Goal: Information Seeking & Learning: Check status

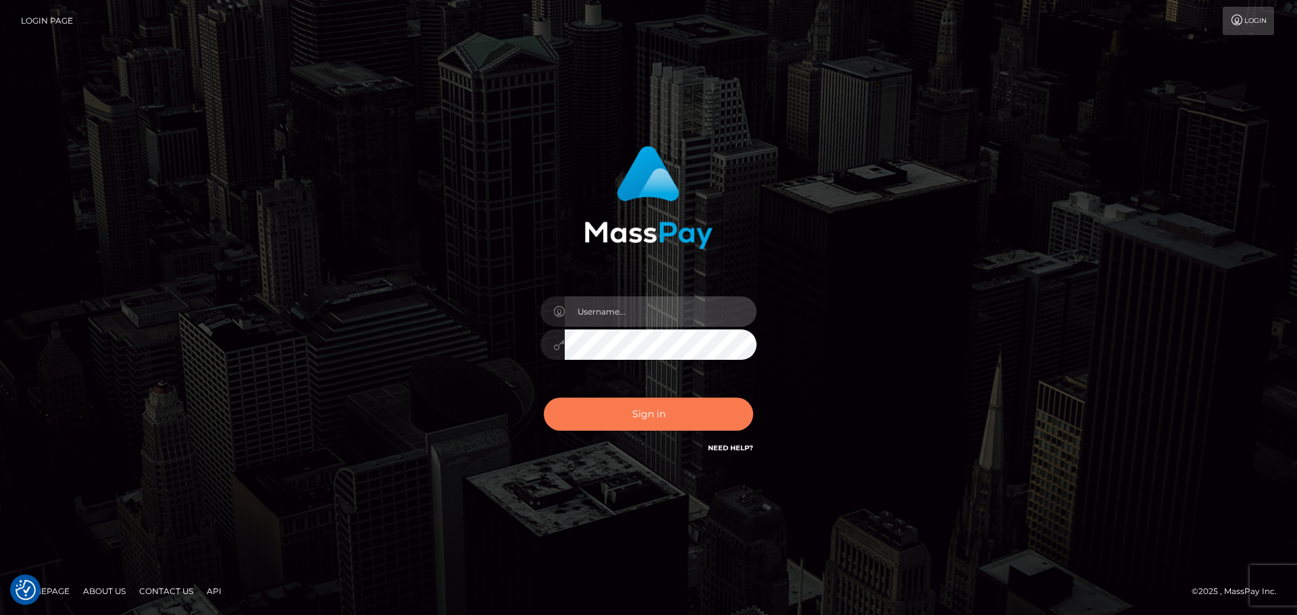
type input "Bedis"
click at [695, 409] on button "Sign in" at bounding box center [648, 414] width 209 height 33
type input "Bedis"
click at [700, 402] on button "Sign in" at bounding box center [648, 414] width 209 height 33
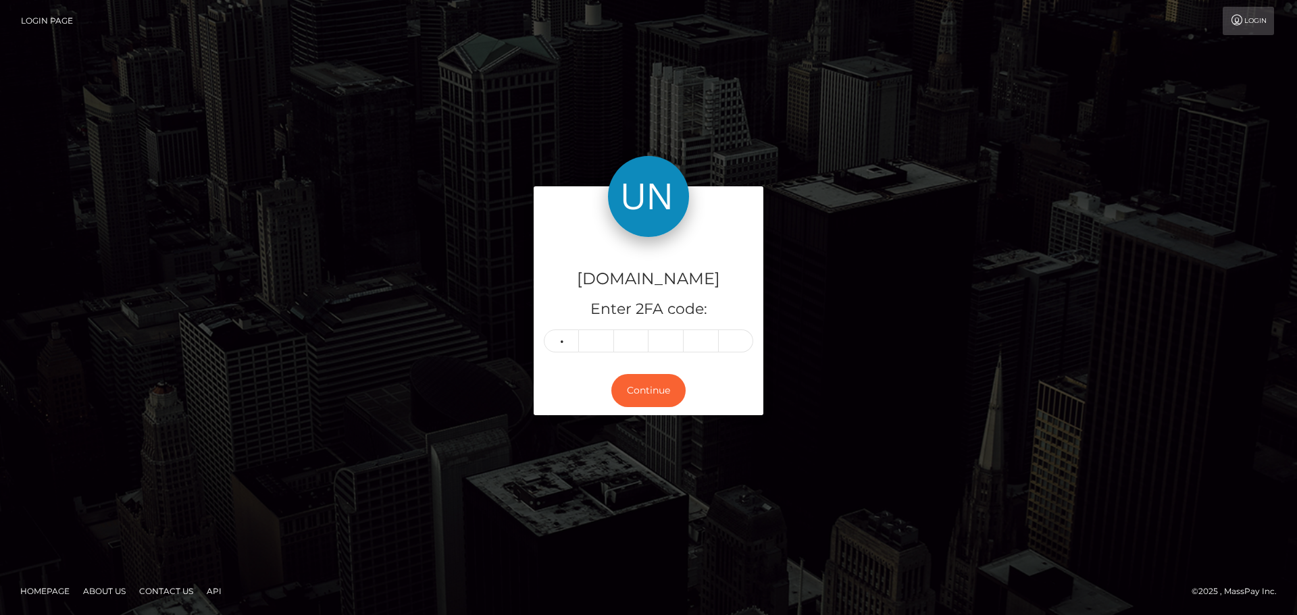
type input "8"
type input "0"
type input "2"
type input "8"
type input "7"
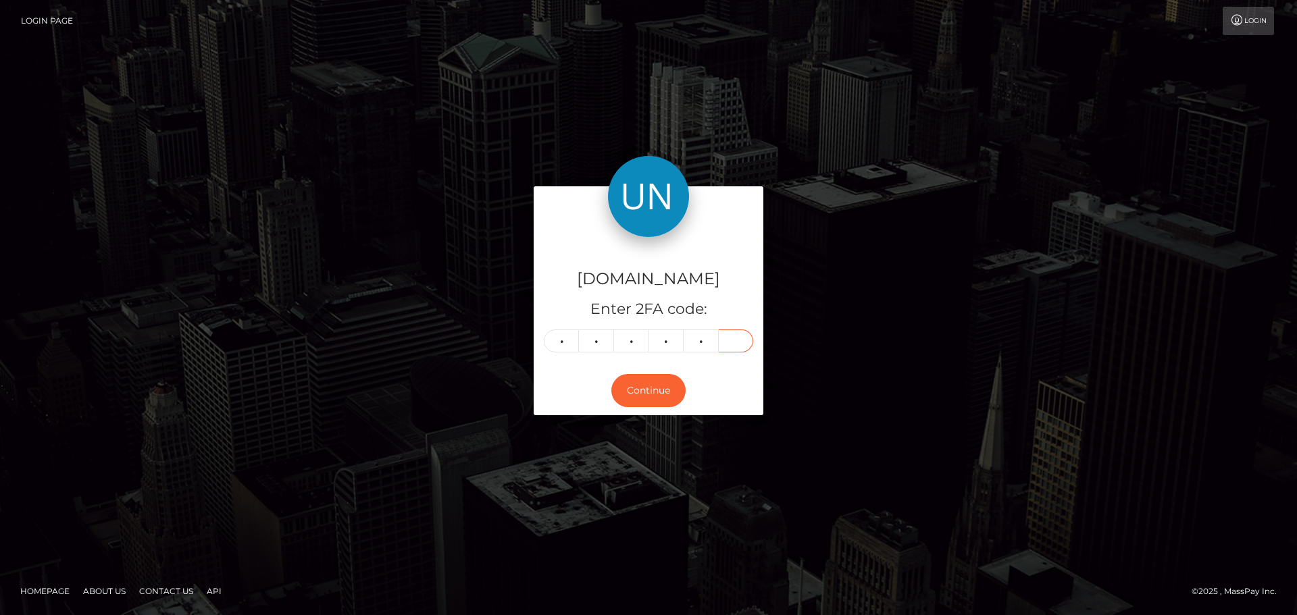
type input "8"
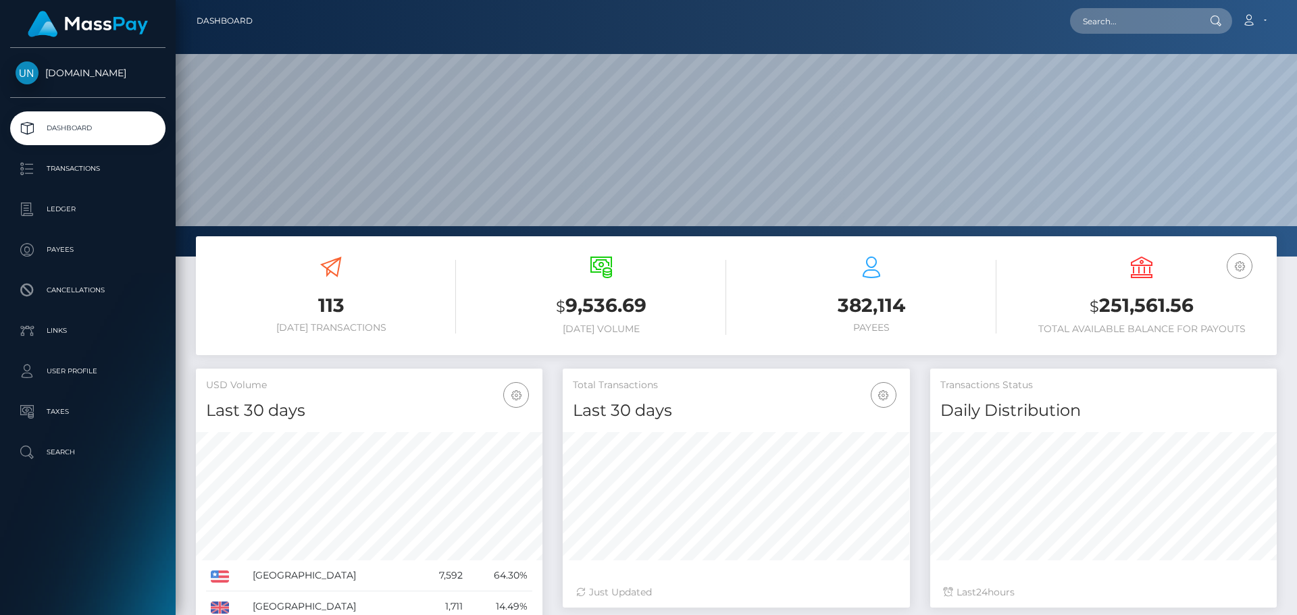
scroll to position [240, 347]
click at [1141, 19] on input "text" at bounding box center [1133, 21] width 127 height 26
paste input "dxnnkdp6d7@privaterelay.appleid.com"
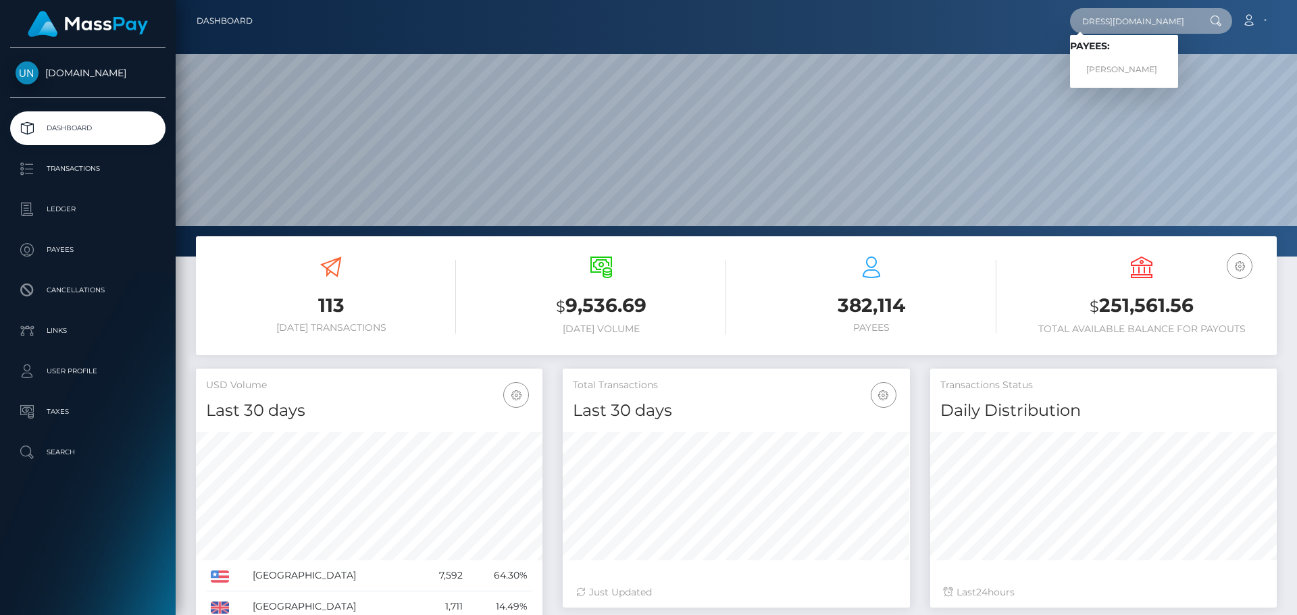
type input "dxnnkdp6d7@privaterelay.appleid.com"
click at [1133, 86] on div "Loading... Loading... Payees: SHAWAN STEPHON VAUGHN JR" at bounding box center [1124, 61] width 108 height 53
click at [1125, 20] on input "dxnnkdp6d7@privaterelay.appleid.com" at bounding box center [1133, 21] width 127 height 26
click at [1150, 18] on input "dxnnkdp6d7@privaterelay.appleid.com" at bounding box center [1133, 21] width 127 height 26
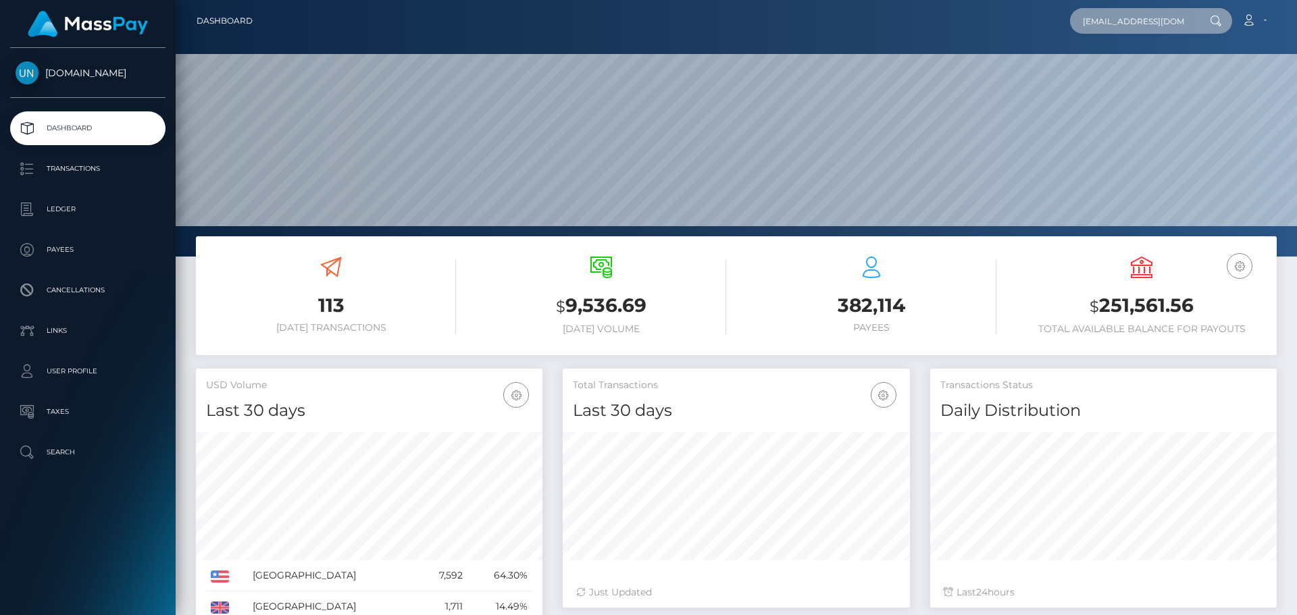
click at [1150, 18] on input "dxnnkdp6d7@privaterelay.appleid.com" at bounding box center [1133, 21] width 127 height 26
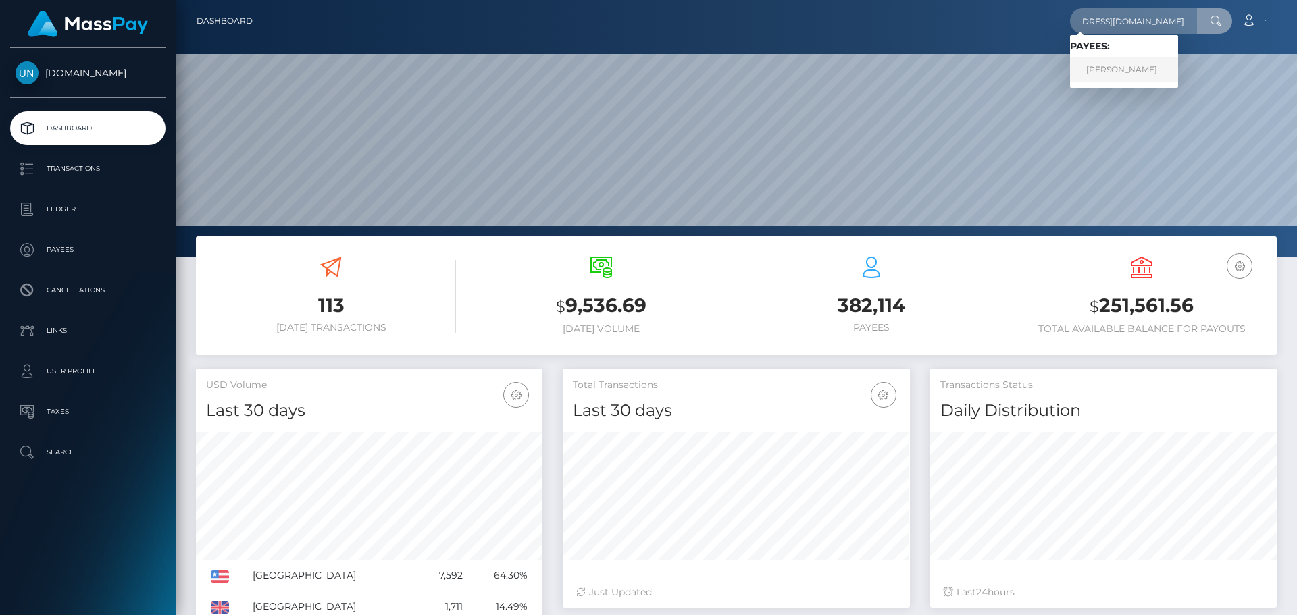
click at [1147, 69] on link "SHAWAN STEPHON VAUGHN JR" at bounding box center [1124, 69] width 108 height 25
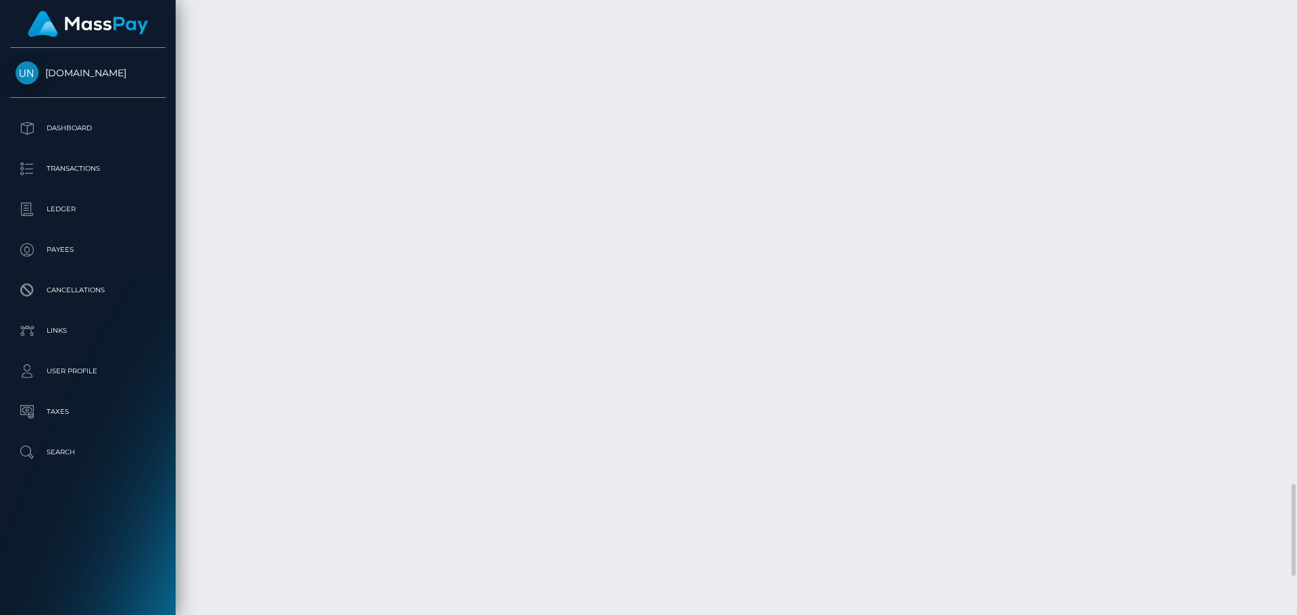
scroll to position [3503, 0]
drag, startPoint x: 199, startPoint y: 492, endPoint x: 261, endPoint y: 491, distance: 62.2
copy td "September 2"
drag, startPoint x: 1044, startPoint y: 492, endPoint x: 1072, endPoint y: 490, distance: 27.7
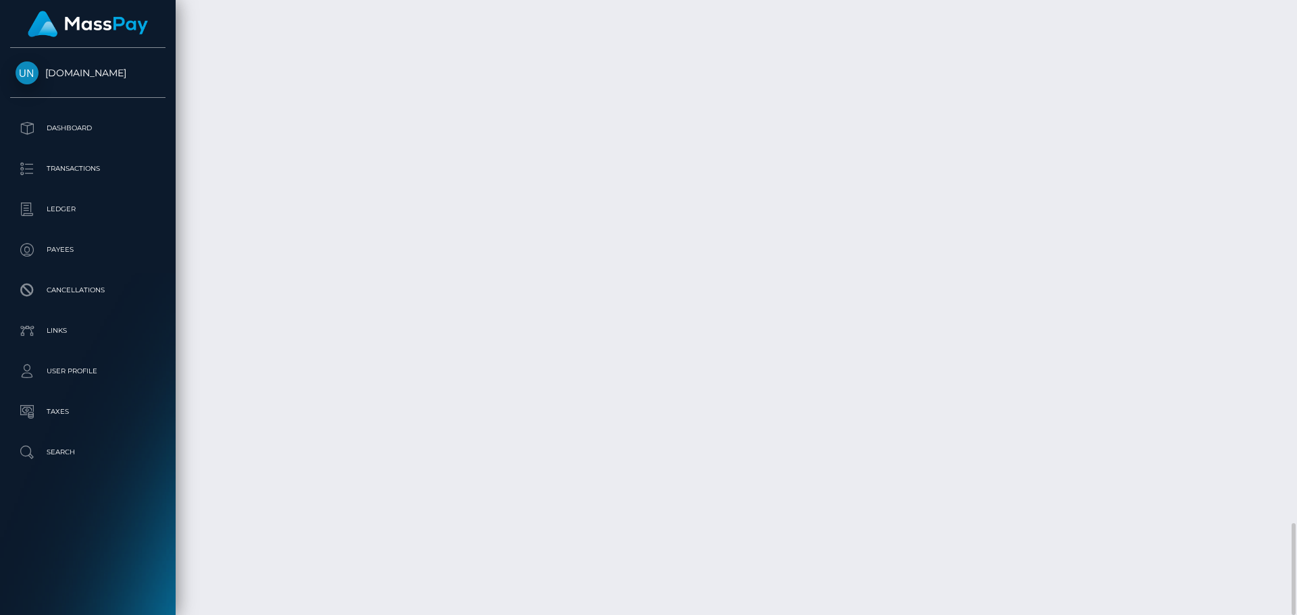
copy td "129.15"
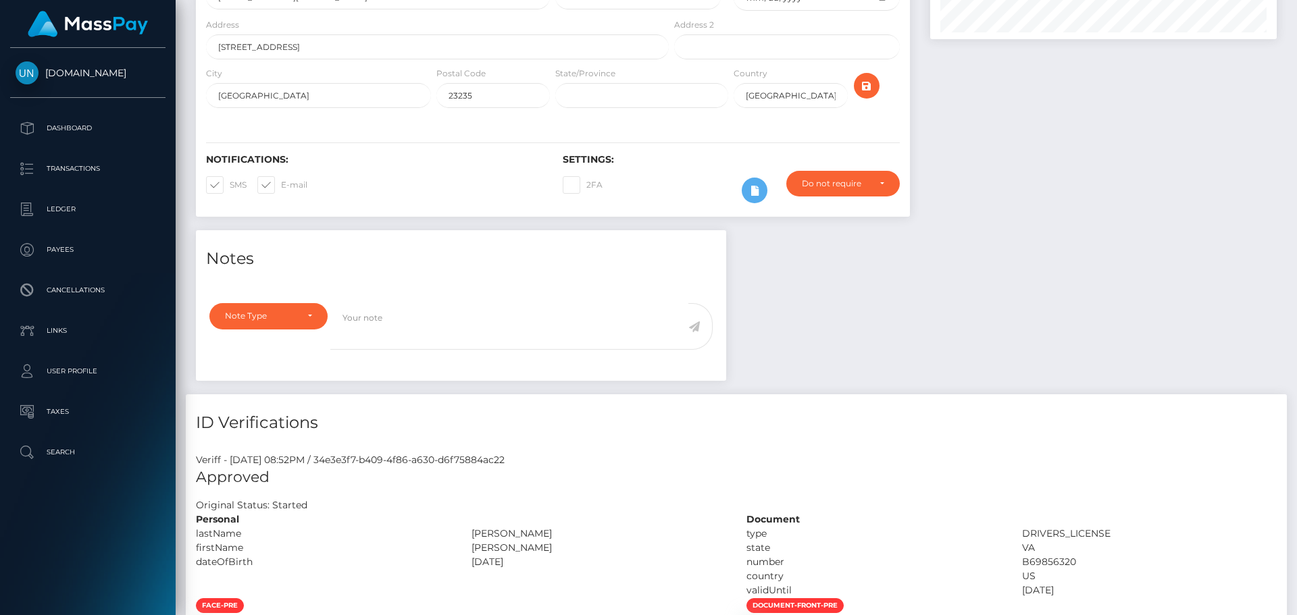
scroll to position [0, 0]
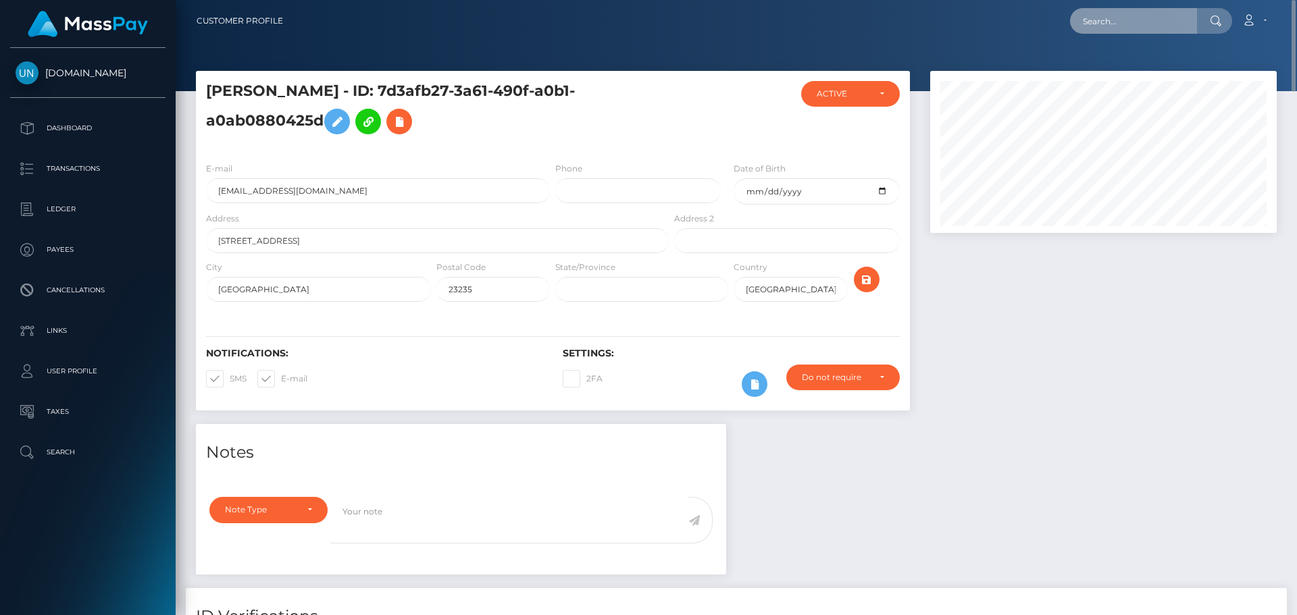
click at [1114, 31] on input "text" at bounding box center [1133, 21] width 127 height 26
paste input "Victorhugopenafeliz2@gmail.com"
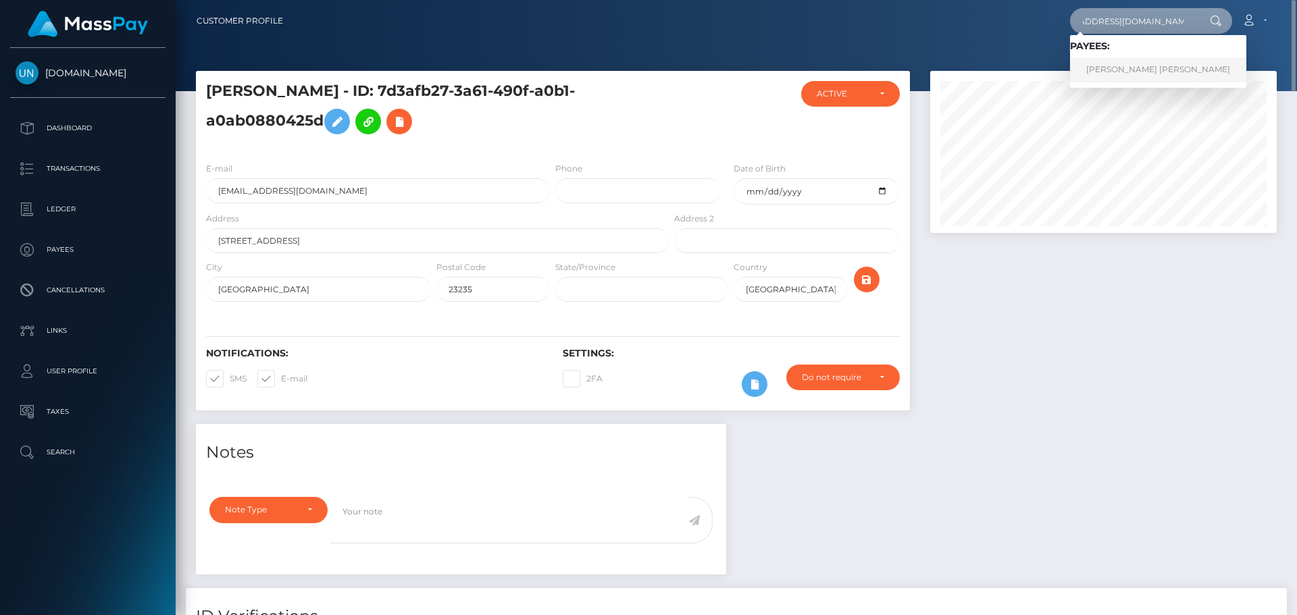
type input "Victorhugopenafeliz2@gmail.com"
click at [1128, 63] on link "VICTOR HUGO PENA FELIZ" at bounding box center [1158, 69] width 176 height 25
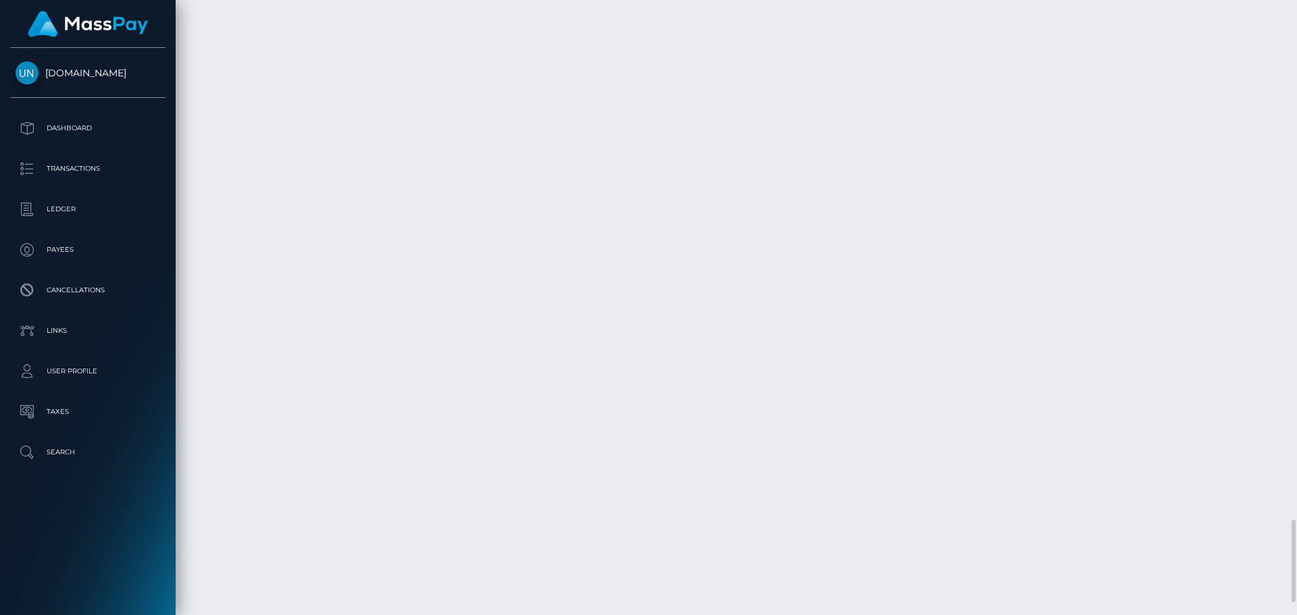
scroll to position [3943, 0]
drag, startPoint x: 201, startPoint y: 491, endPoint x: 246, endPoint y: 493, distance: 44.6
drag, startPoint x: 199, startPoint y: 457, endPoint x: 261, endPoint y: 454, distance: 61.5
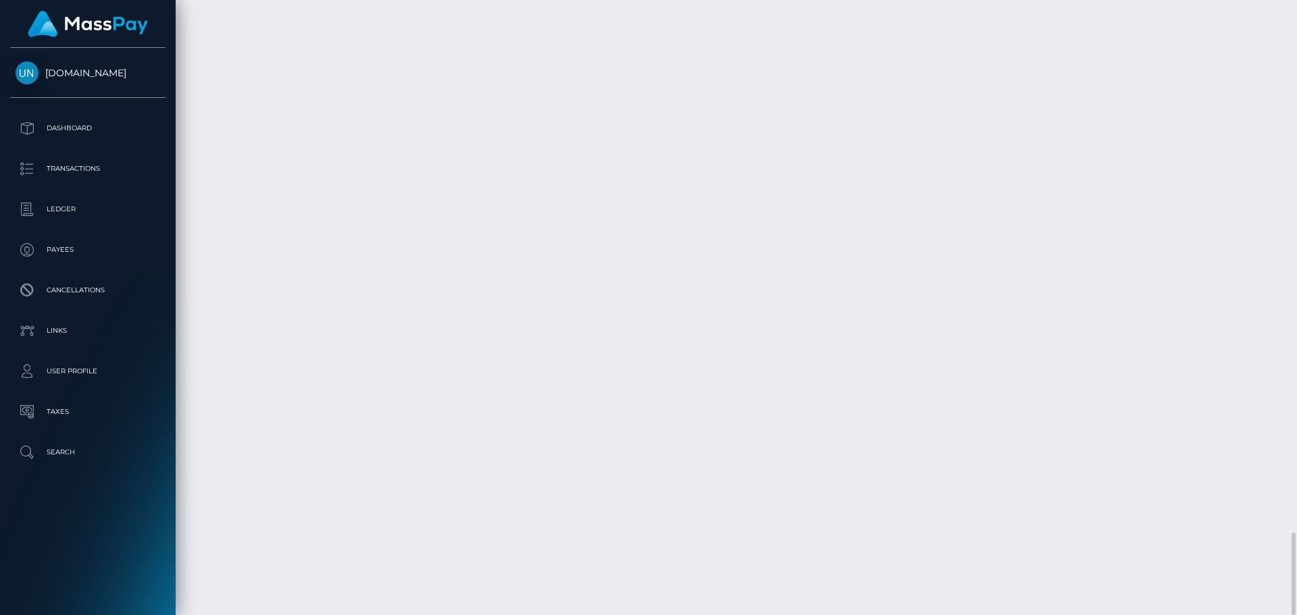
copy td "September 2"
drag, startPoint x: 199, startPoint y: 417, endPoint x: 261, endPoint y: 417, distance: 61.5
copy td "September 3"
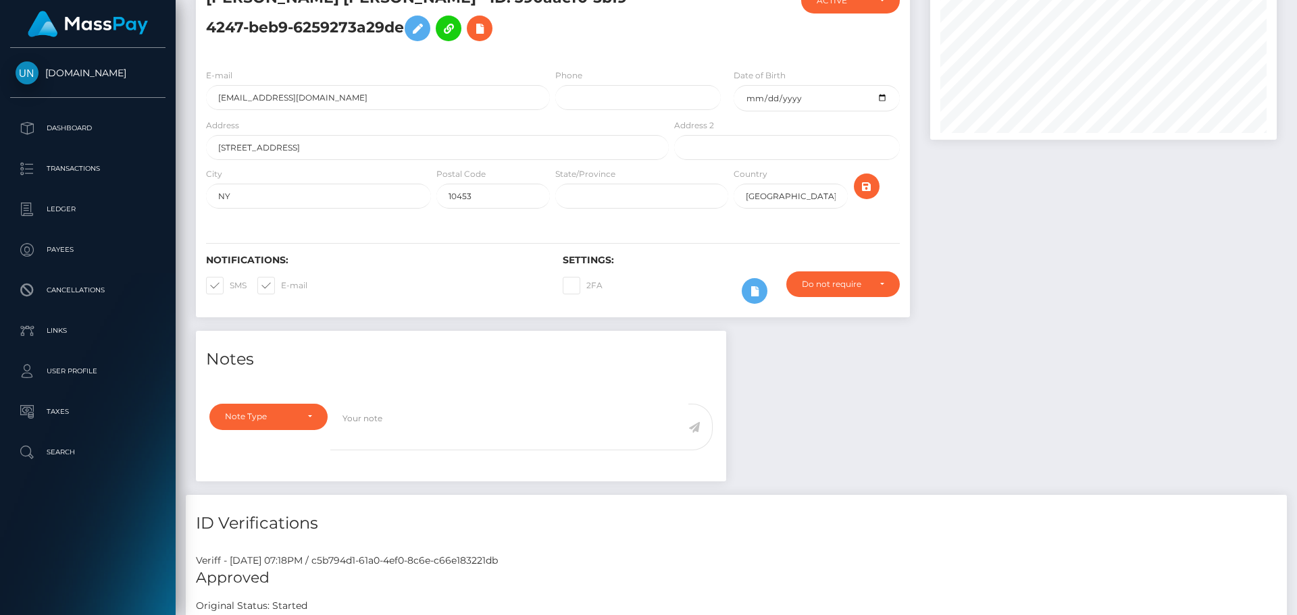
scroll to position [0, 0]
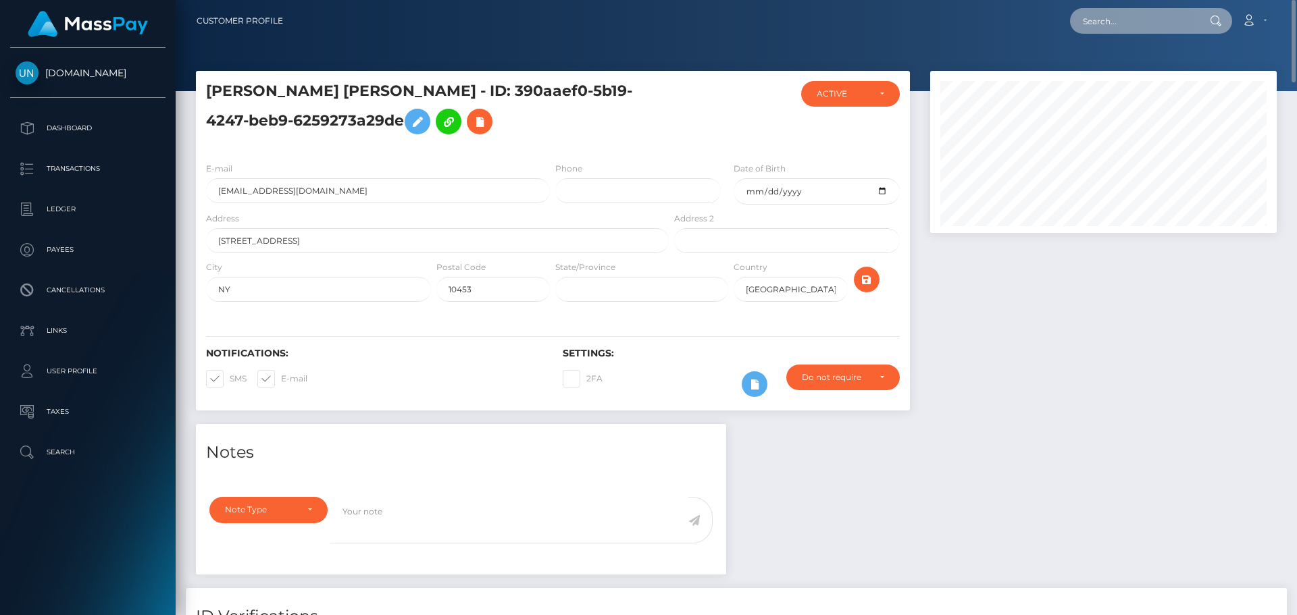
click at [1137, 26] on input "text" at bounding box center [1133, 21] width 127 height 26
paste input "[EMAIL_ADDRESS][DOMAIN_NAME]"
type input "[EMAIL_ADDRESS][DOMAIN_NAME]"
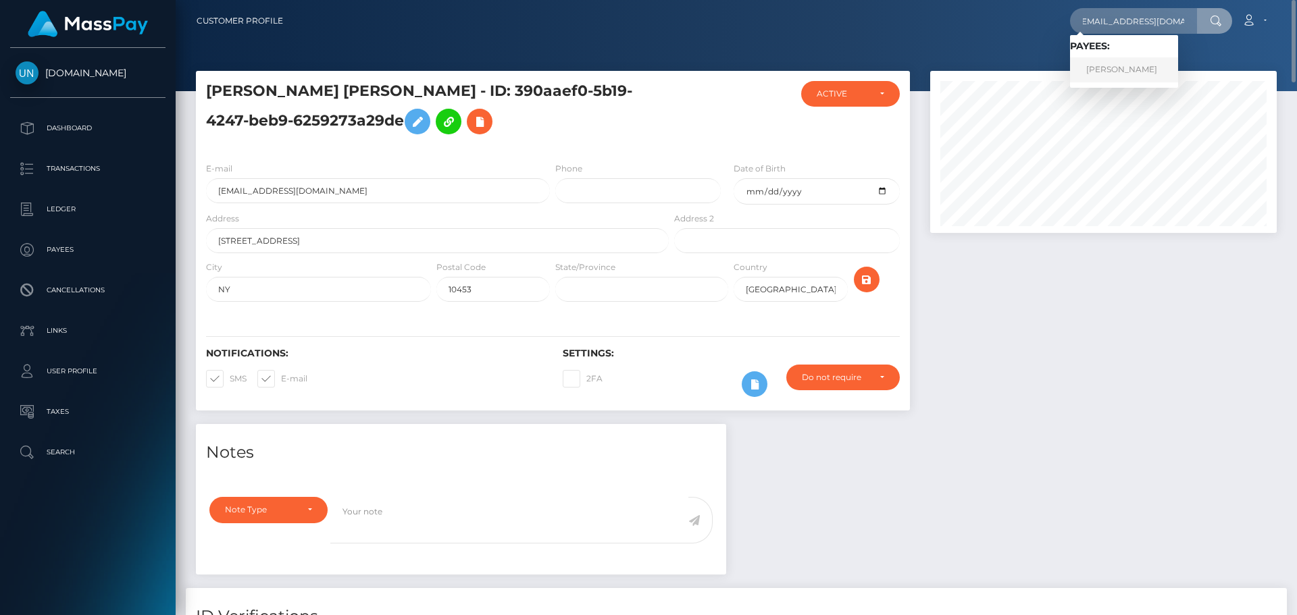
click at [1141, 64] on link "BRANDOL CASTILLO" at bounding box center [1124, 69] width 108 height 25
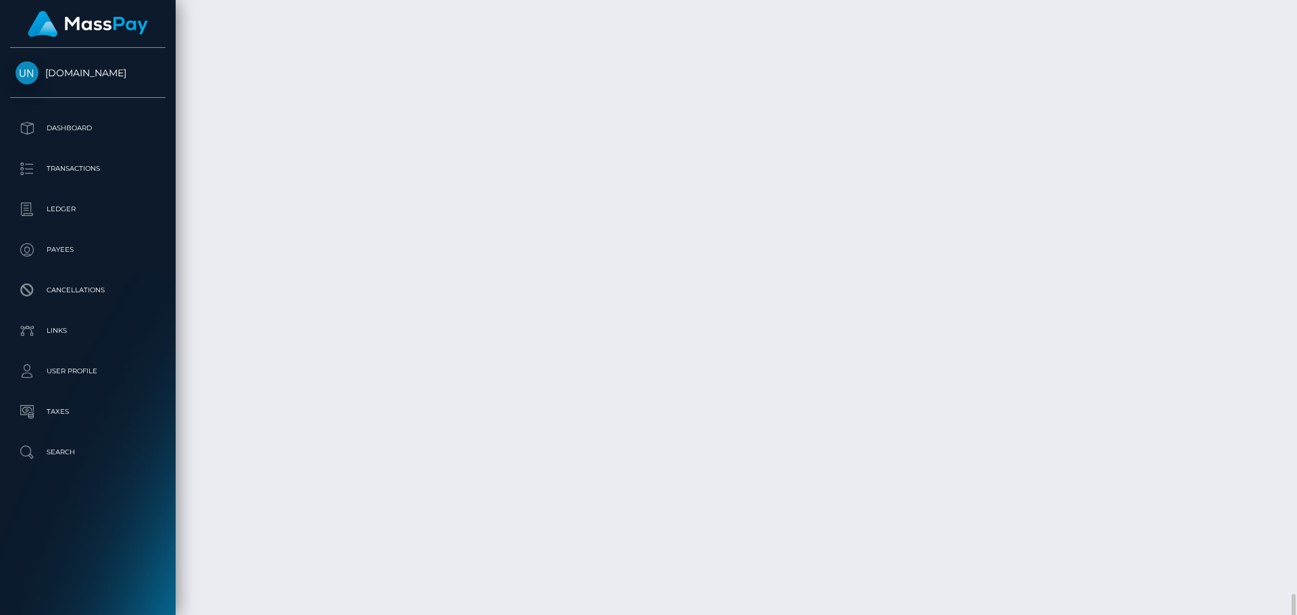
scroll to position [4119, 0]
drag, startPoint x: 201, startPoint y: 492, endPoint x: 246, endPoint y: 495, distance: 44.7
copy td "[DATE]"
drag, startPoint x: 1041, startPoint y: 490, endPoint x: 1052, endPoint y: 490, distance: 10.2
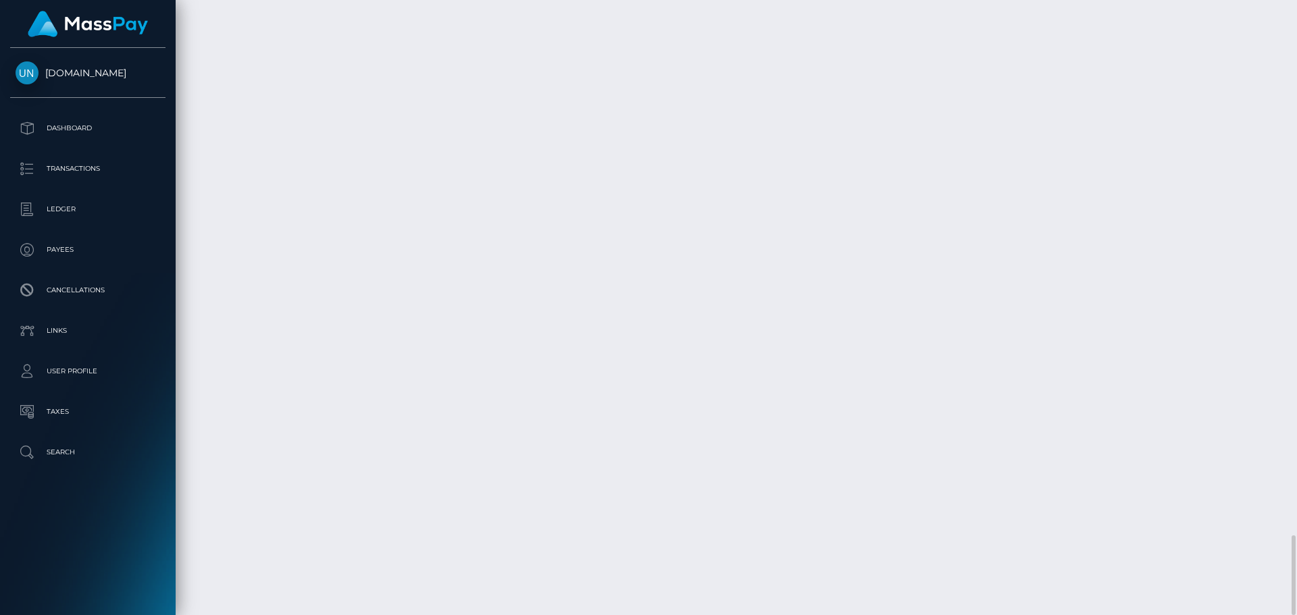
copy td "63"
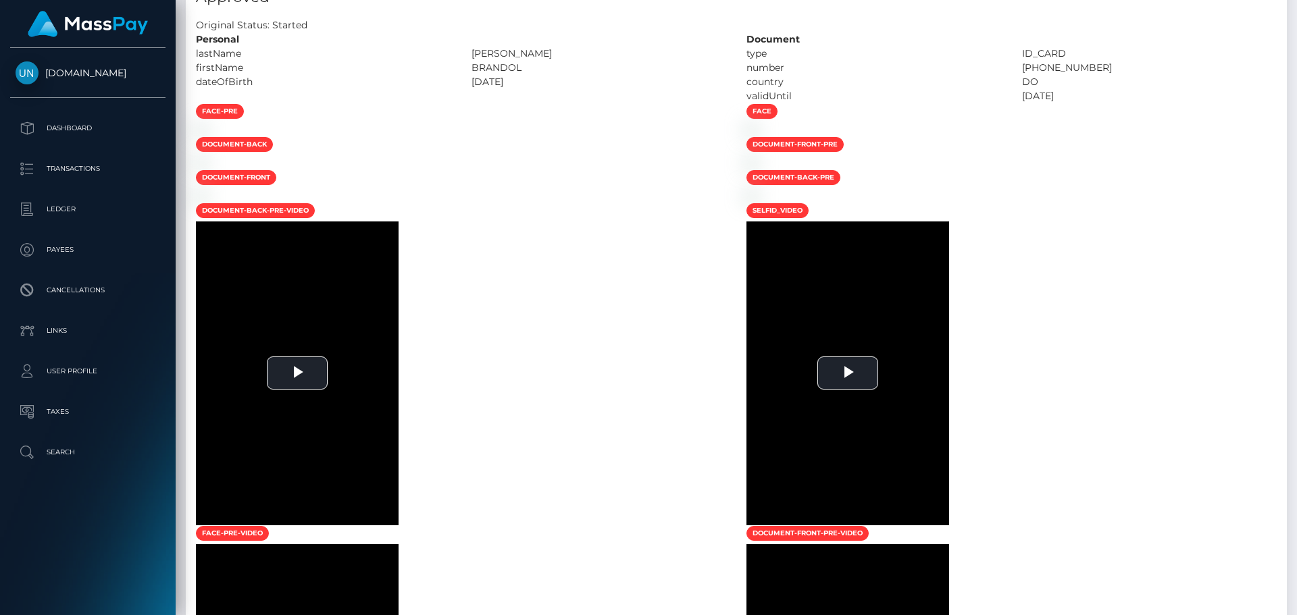
scroll to position [0, 0]
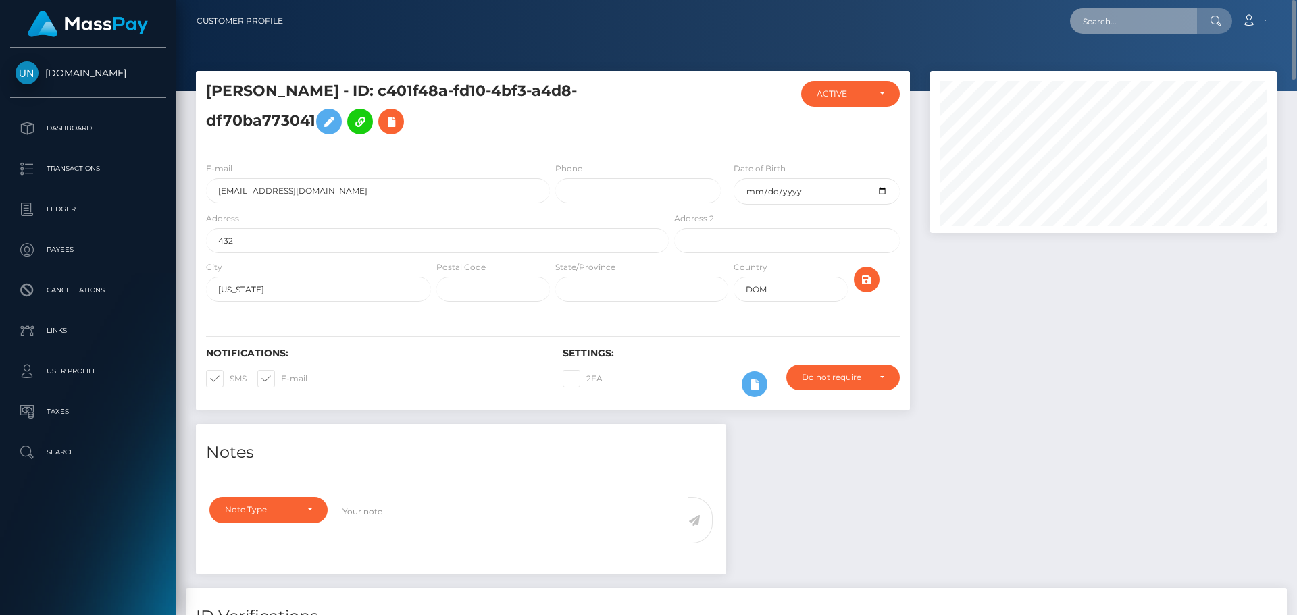
click at [1096, 14] on input "text" at bounding box center [1133, 21] width 127 height 26
paste input "[EMAIL_ADDRESS][DOMAIN_NAME]"
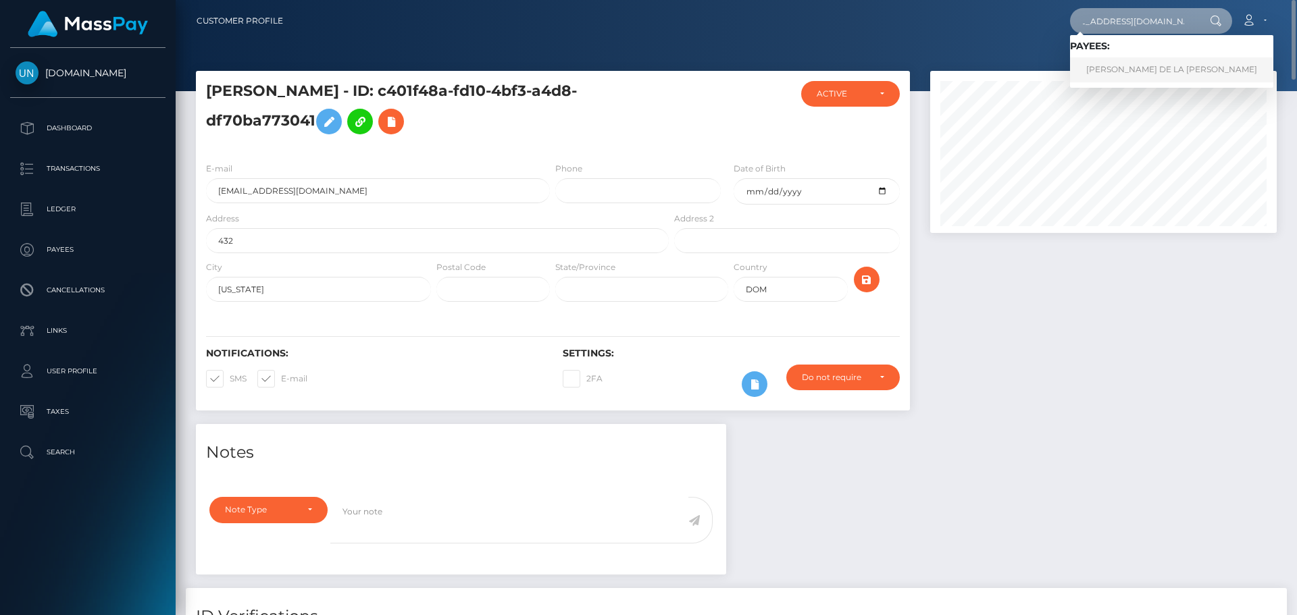
type input "[EMAIL_ADDRESS][DOMAIN_NAME]"
click at [1121, 75] on link "FRAN JULIO DE LA ROSA ENCARNACION" at bounding box center [1171, 69] width 203 height 25
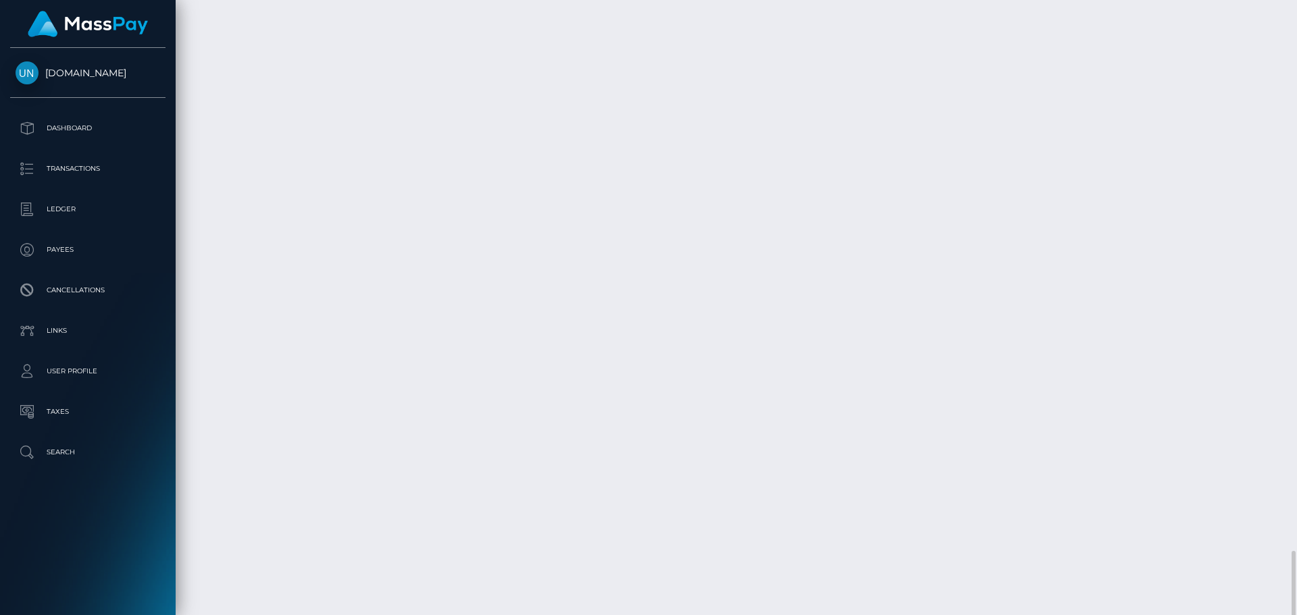
scroll to position [2750, 0]
drag, startPoint x: 201, startPoint y: 492, endPoint x: 313, endPoint y: 494, distance: 112.8
copy td "No transactions to show"
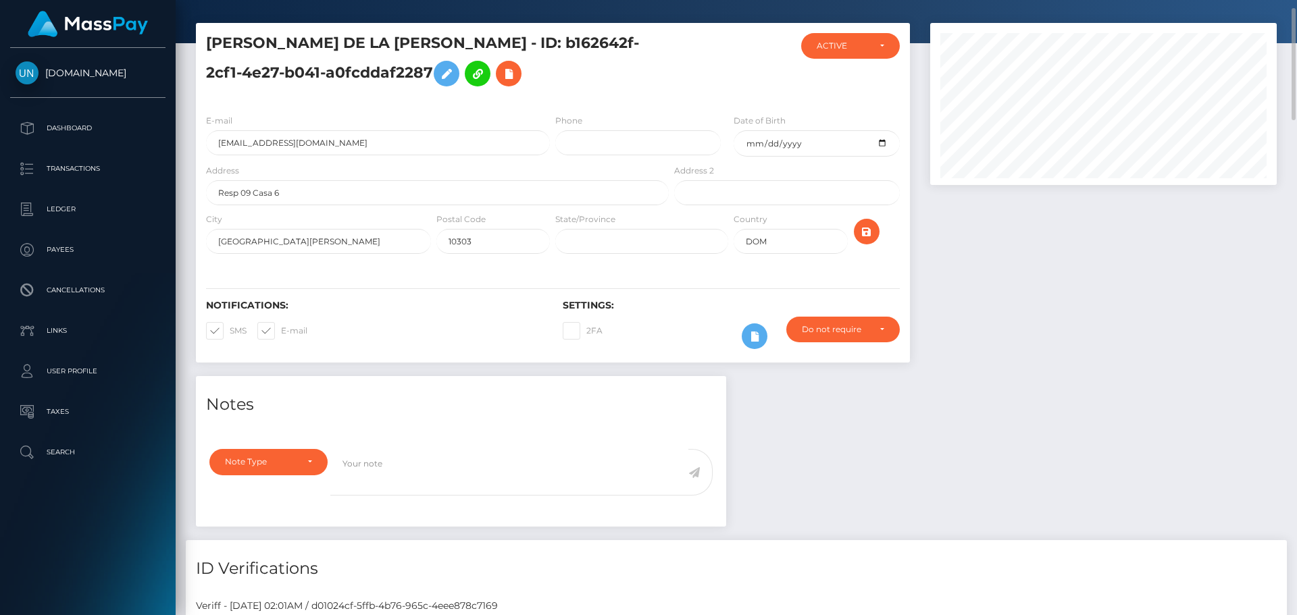
scroll to position [0, 0]
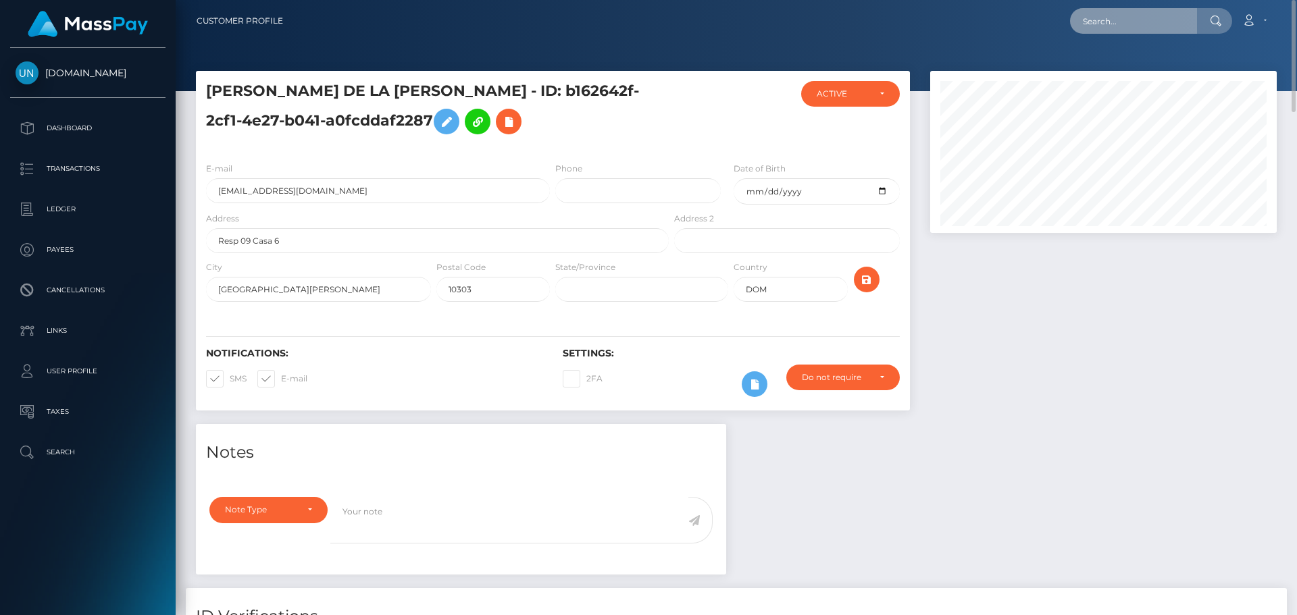
click at [1103, 26] on input "text" at bounding box center [1133, 21] width 127 height 26
paste input "mairalopezencarnacion@gmail.com"
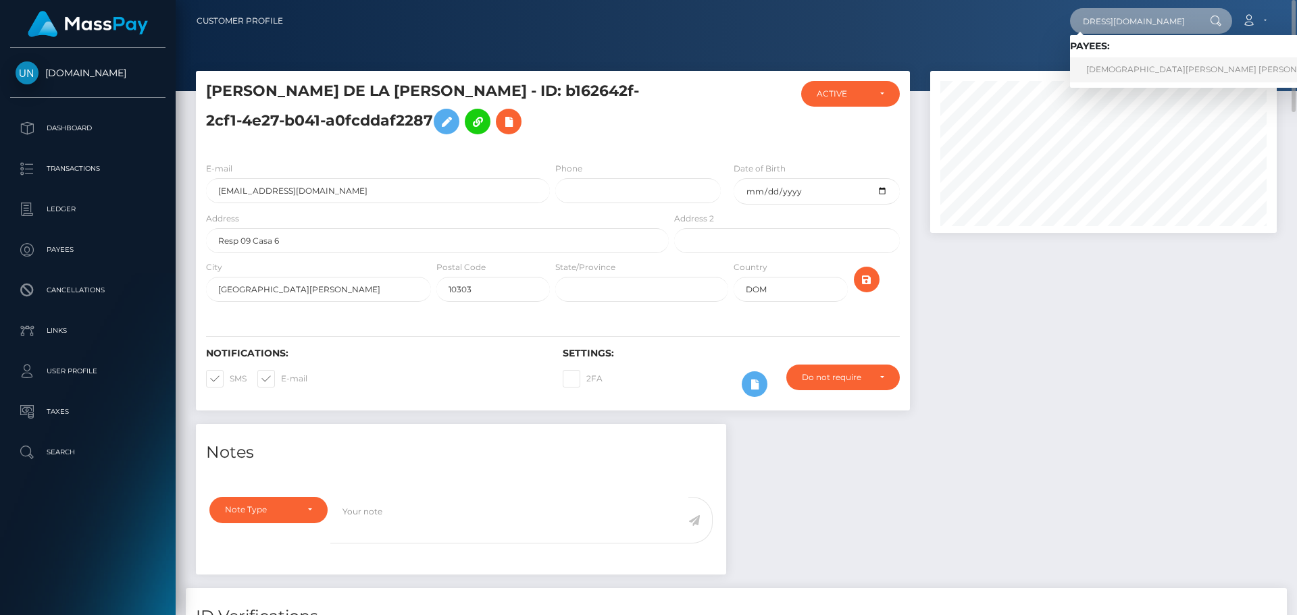
type input "mairalopezencarnacion@gmail.com"
click at [1125, 69] on link "[DEMOGRAPHIC_DATA][PERSON_NAME] [PERSON_NAME]" at bounding box center [1208, 69] width 276 height 25
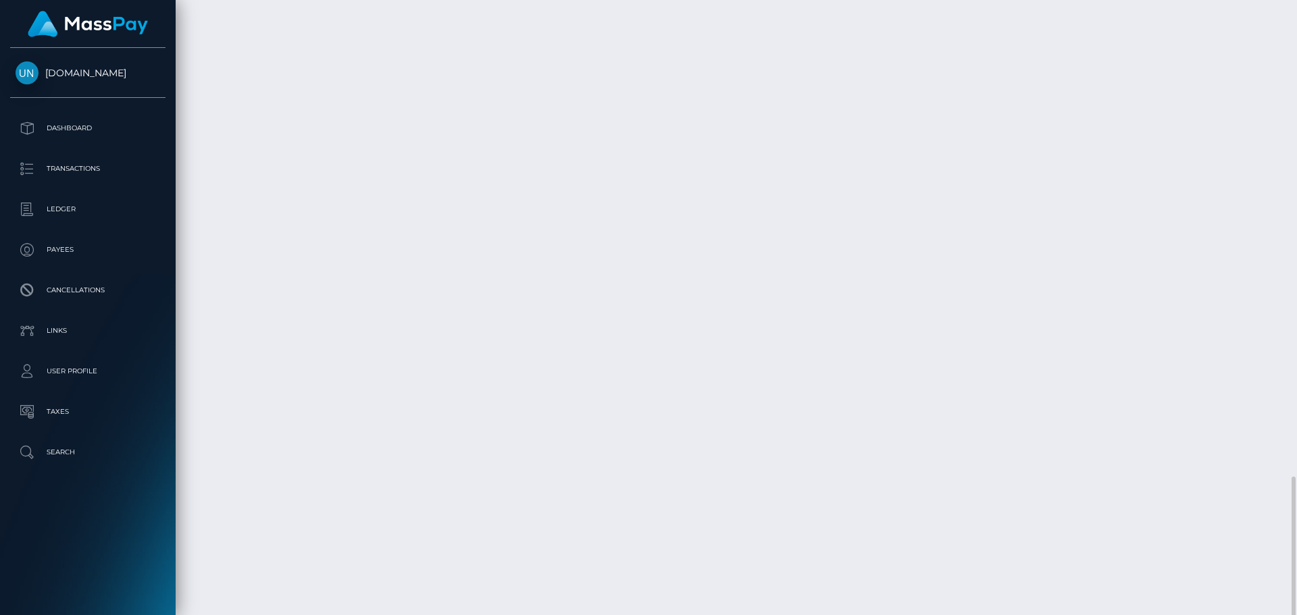
scroll to position [1967, 0]
drag, startPoint x: 200, startPoint y: 496, endPoint x: 315, endPoint y: 496, distance: 115.5
copy td "No transactions to show"
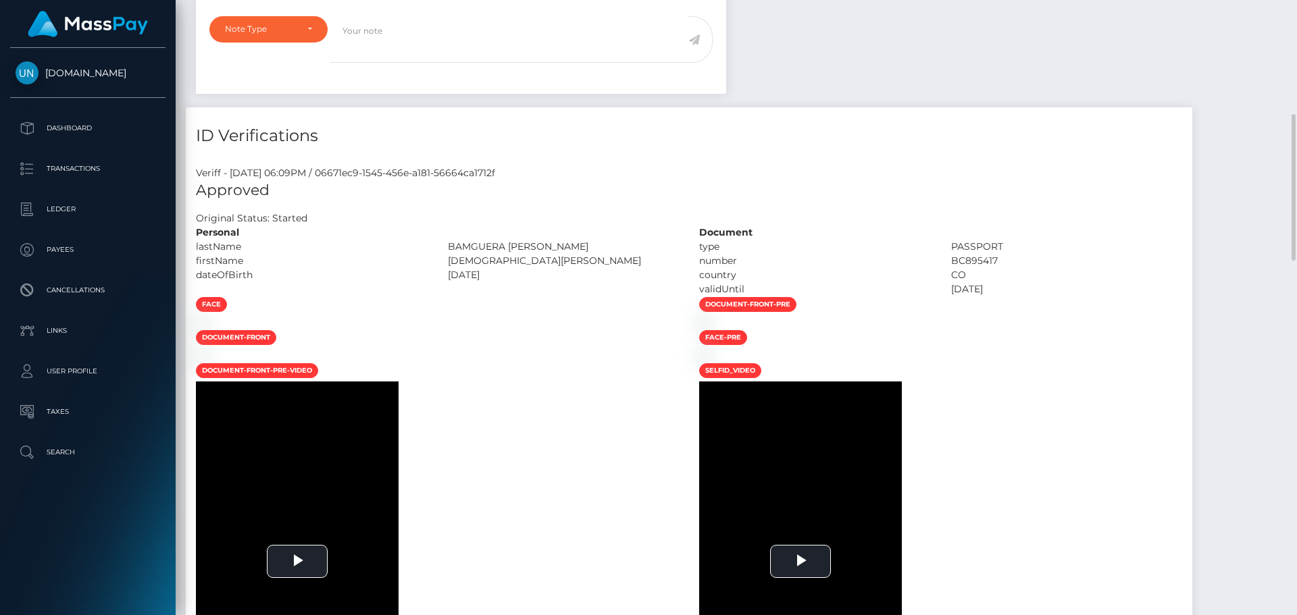
scroll to position [0, 0]
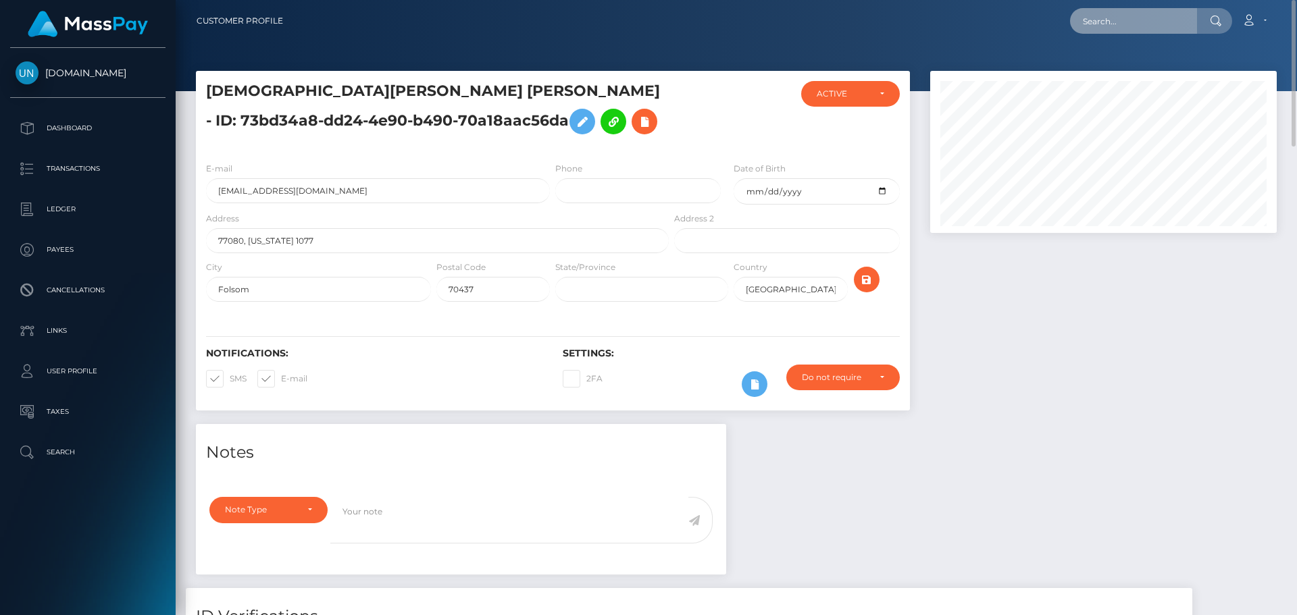
click at [1137, 26] on input "text" at bounding box center [1133, 21] width 127 height 26
paste input "[EMAIL_ADDRESS][DOMAIN_NAME]"
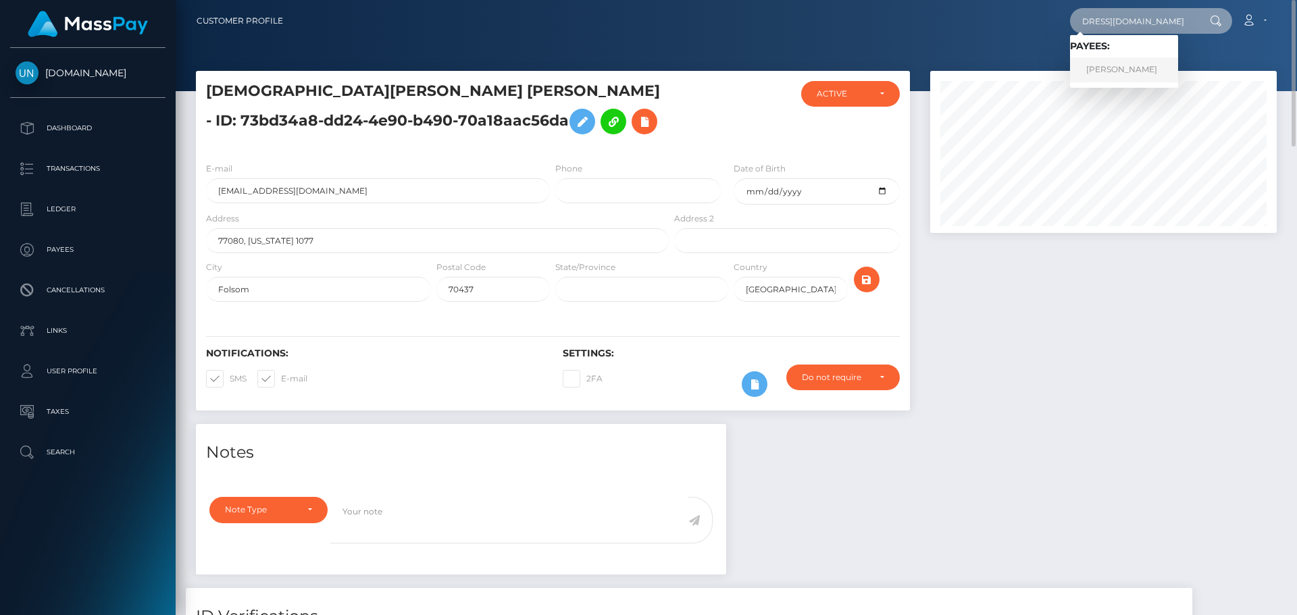
type input "[EMAIL_ADDRESS][DOMAIN_NAME]"
click at [1131, 70] on link "LUKAS MANU C POLAT" at bounding box center [1124, 69] width 108 height 25
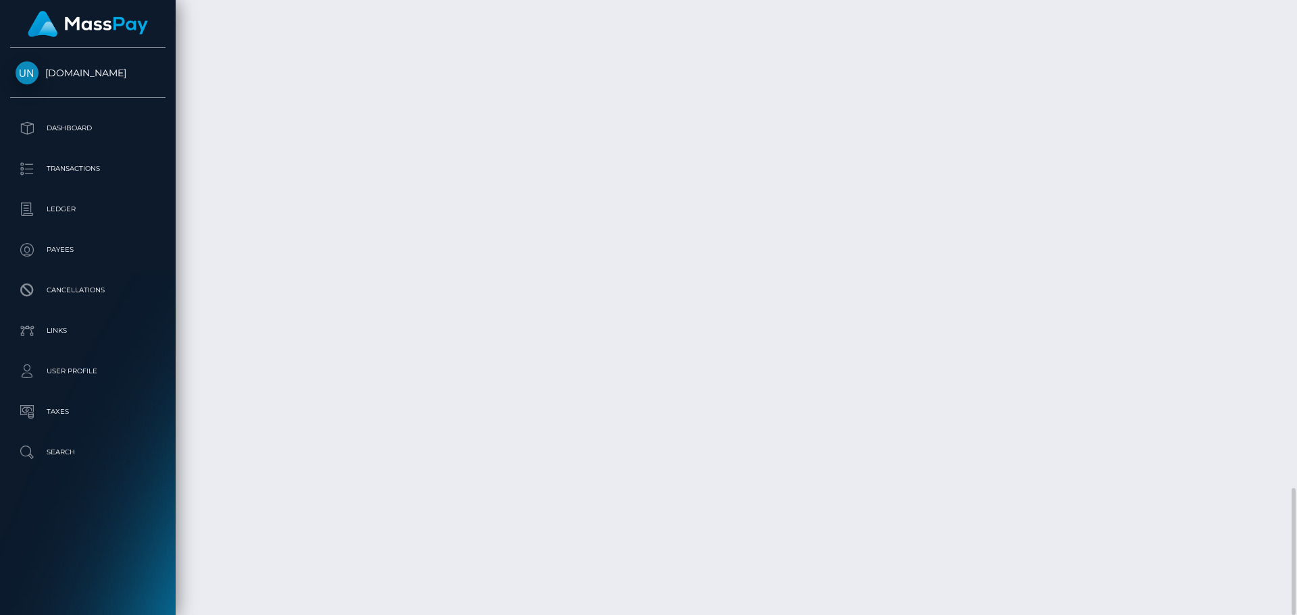
scroll to position [162, 347]
drag, startPoint x: 200, startPoint y: 491, endPoint x: 260, endPoint y: 495, distance: 60.2
drag, startPoint x: 200, startPoint y: 491, endPoint x: 231, endPoint y: 491, distance: 31.1
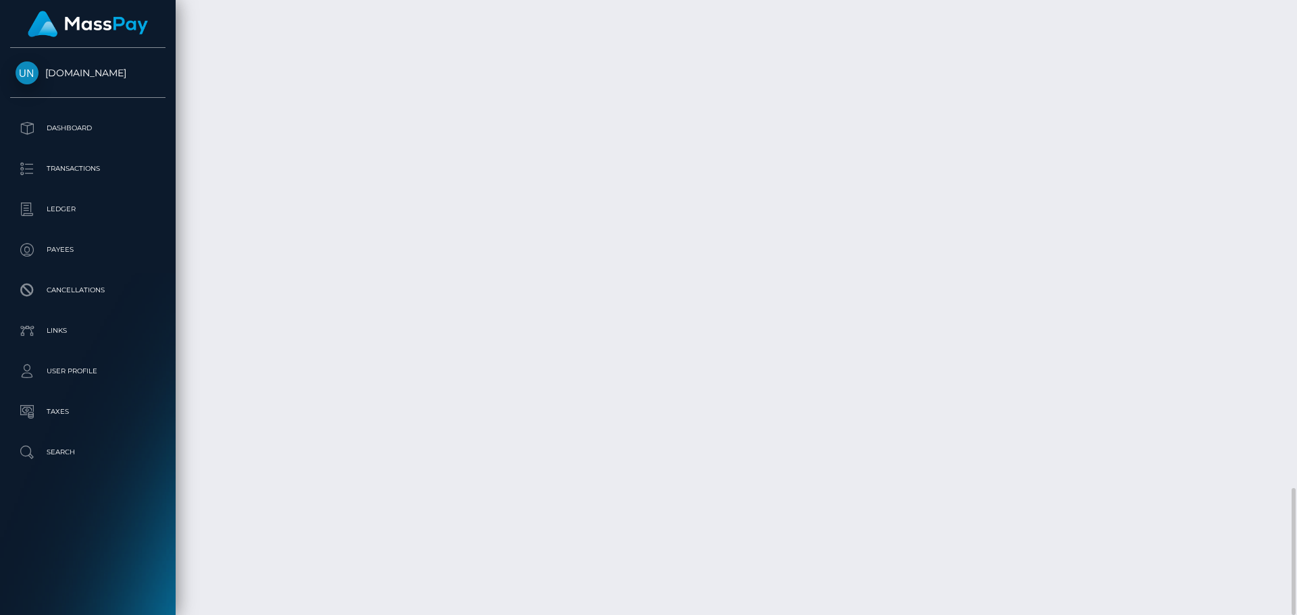
copy td "[DATE]"
drag, startPoint x: 1067, startPoint y: 492, endPoint x: 1097, endPoint y: 492, distance: 29.7
copy td "55.80 EUR"
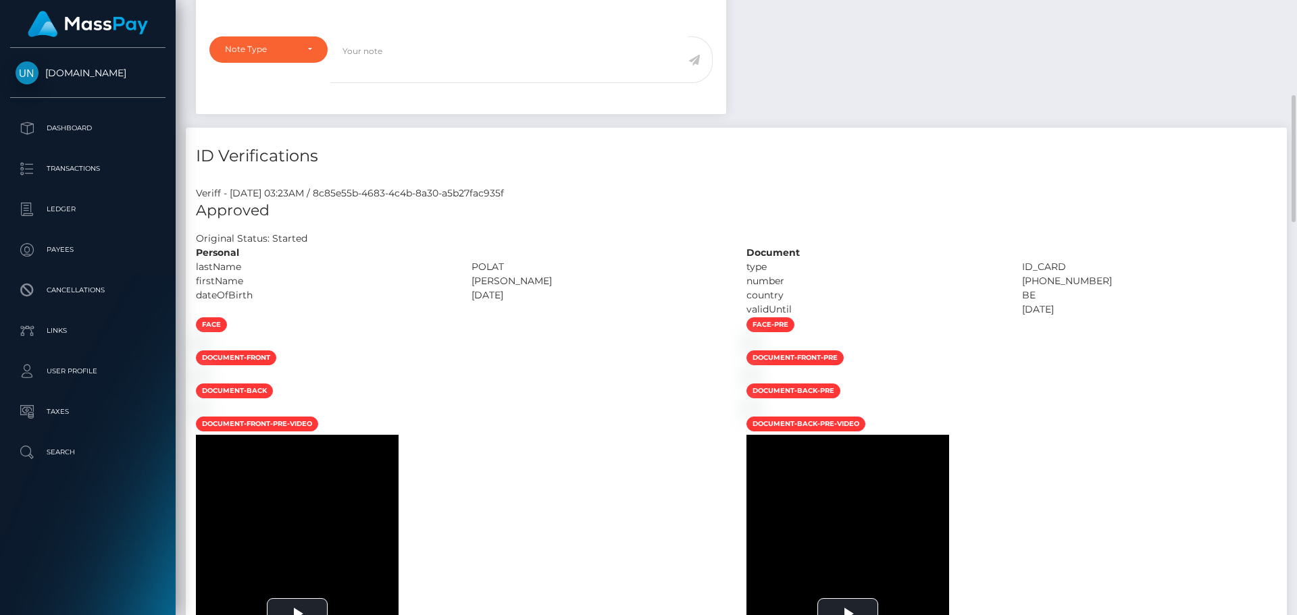
scroll to position [0, 0]
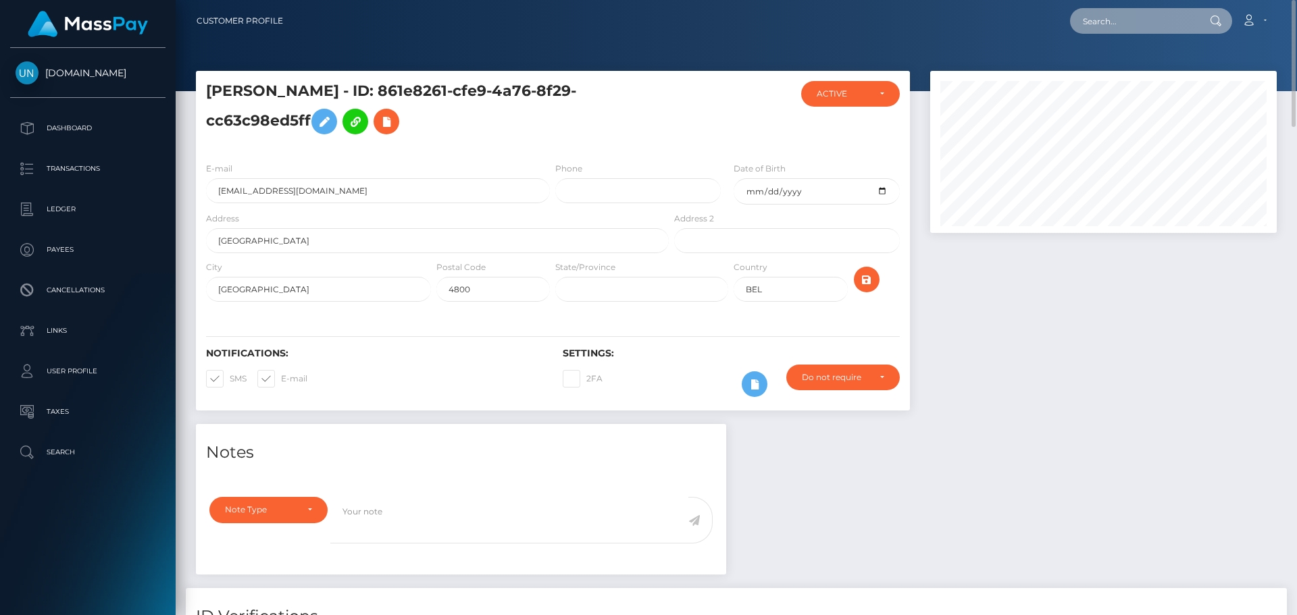
click at [1101, 18] on input "text" at bounding box center [1133, 21] width 127 height 26
paste input "javiera.leap@gmail.com"
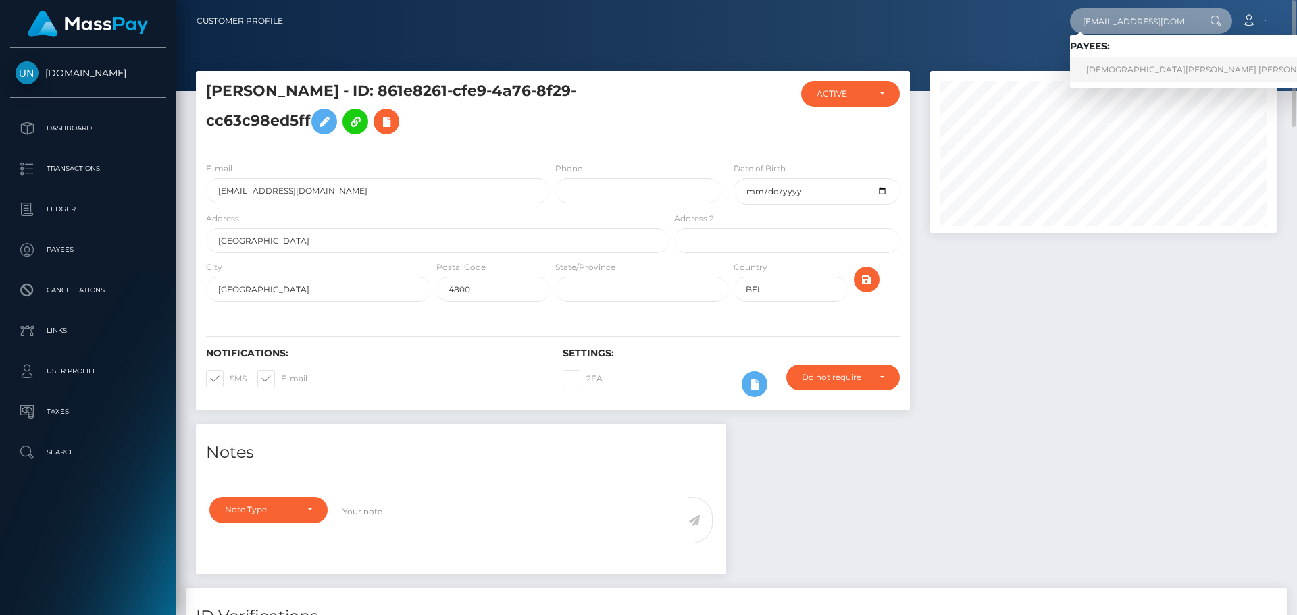
type input "javiera.leap@gmail.com"
click at [1125, 75] on link "JESUS ALEXANDER BAMGUERA ANGULO" at bounding box center [1208, 69] width 276 height 25
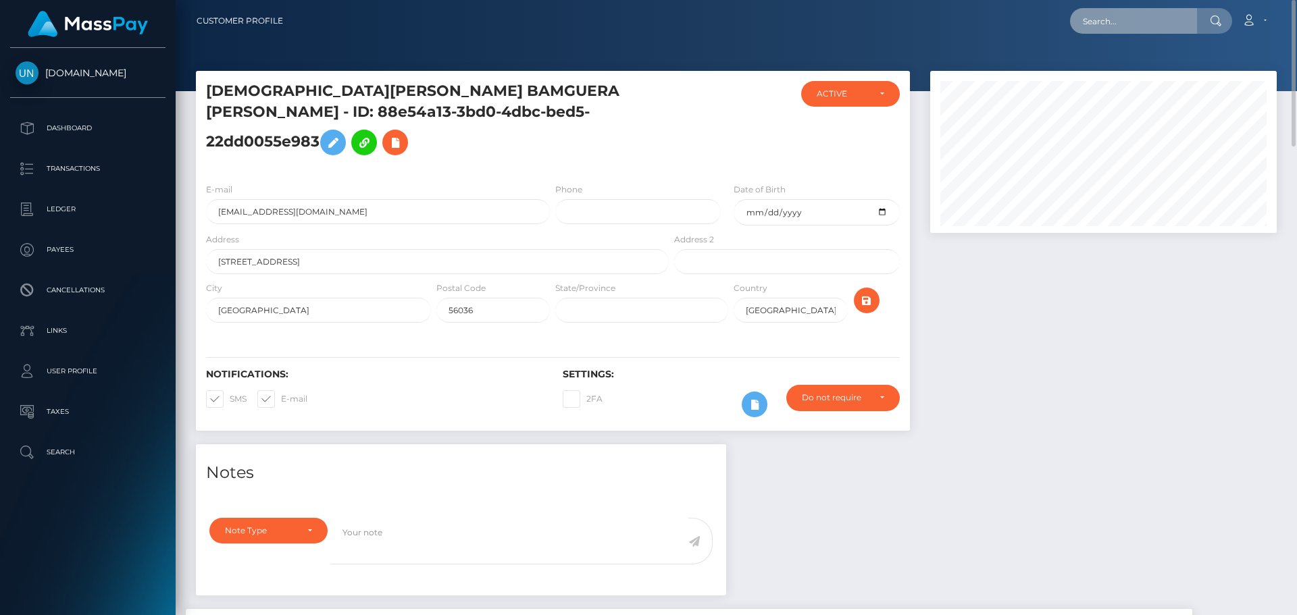
click at [1115, 25] on input "text" at bounding box center [1133, 21] width 127 height 26
paste input "[EMAIL_ADDRESS][DOMAIN_NAME]"
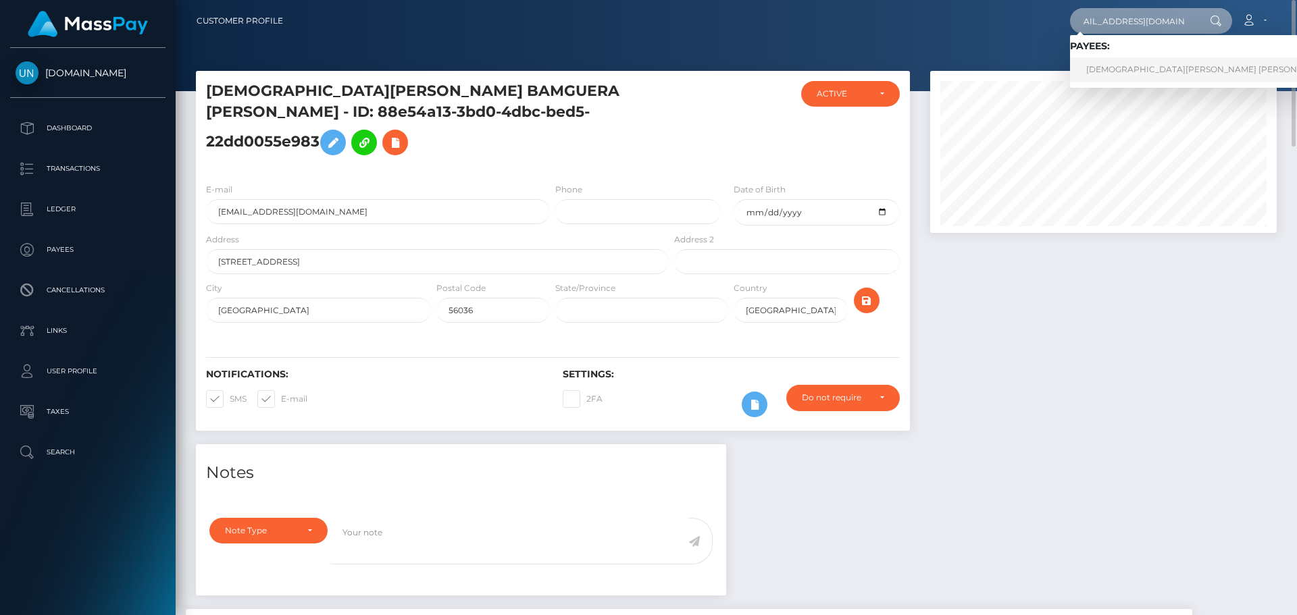
type input "[EMAIL_ADDRESS][DOMAIN_NAME]"
click at [1141, 80] on link "JESUS ALEXANDER BAMGUERA ANGULO" at bounding box center [1208, 69] width 276 height 25
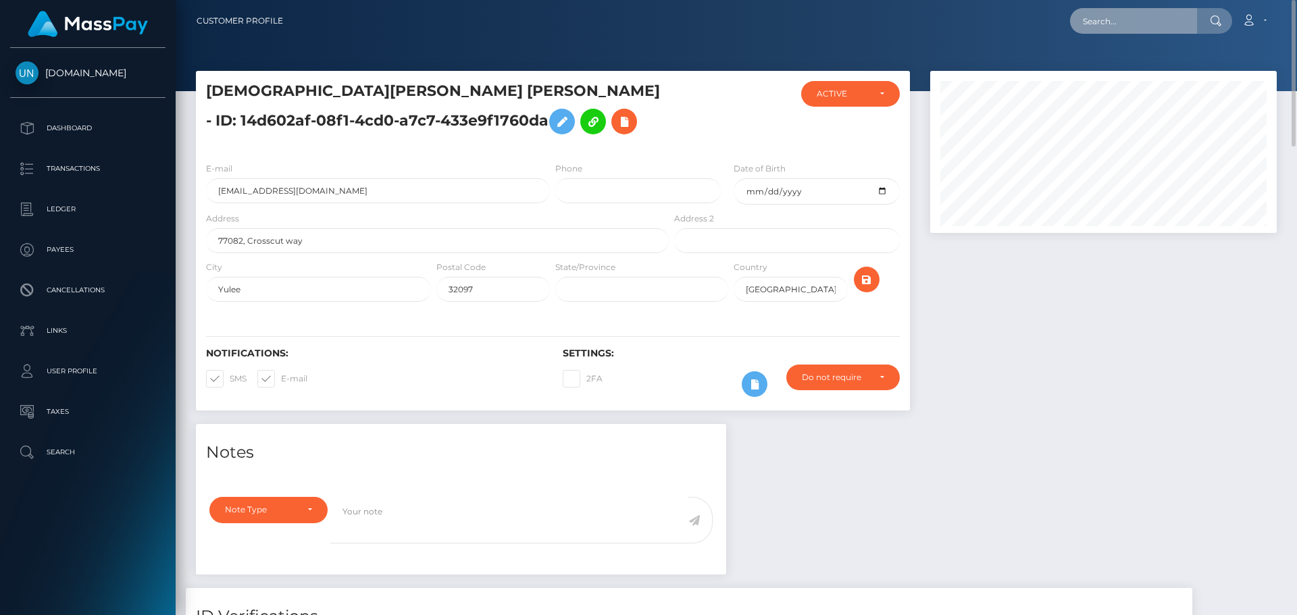
click at [1117, 21] on input "text" at bounding box center [1133, 21] width 127 height 26
paste input "[EMAIL_ADDRESS][DOMAIN_NAME]"
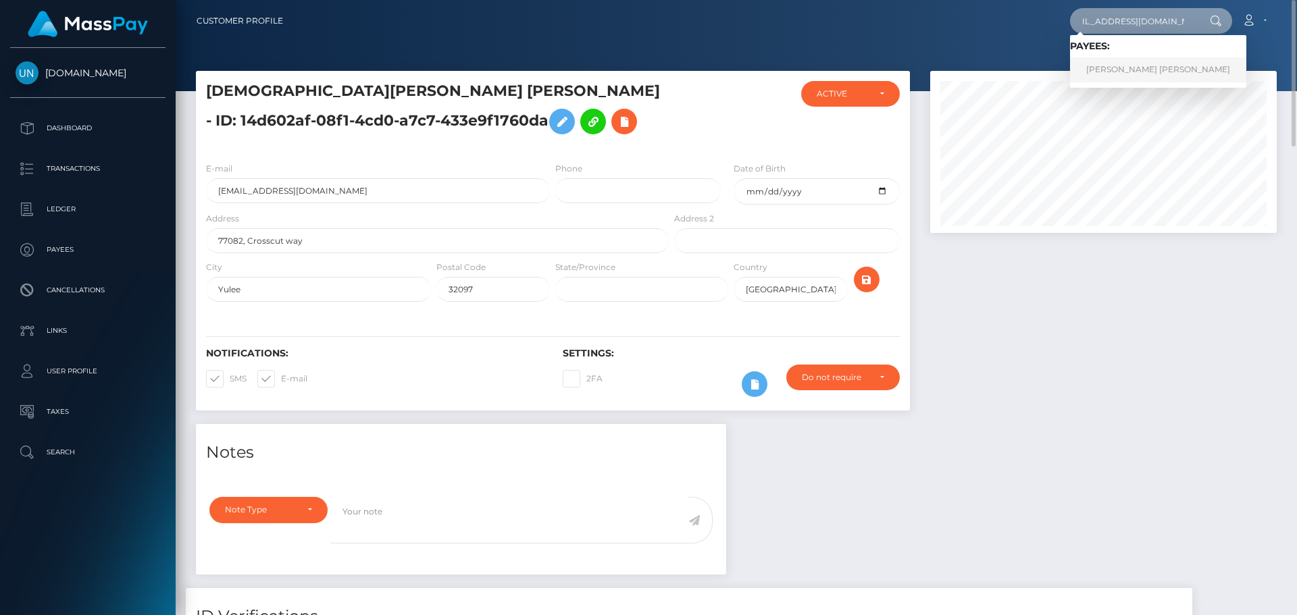
type input "[EMAIL_ADDRESS][DOMAIN_NAME]"
click at [1132, 75] on link "[PERSON_NAME] [PERSON_NAME]" at bounding box center [1158, 69] width 176 height 25
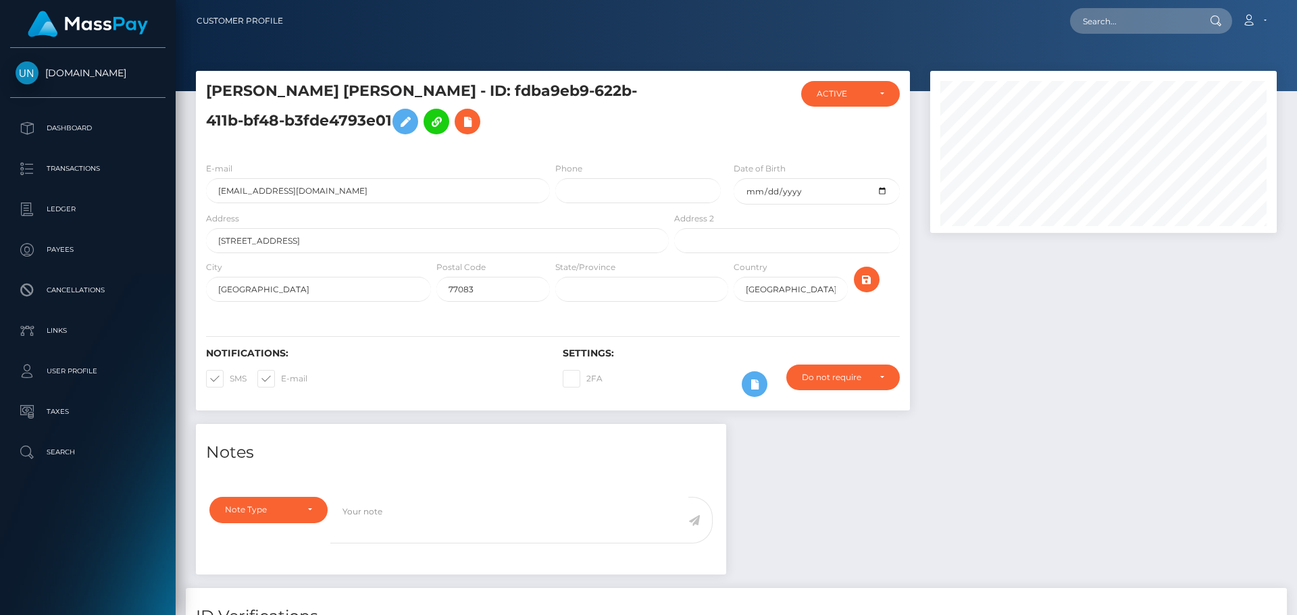
scroll to position [162, 347]
drag, startPoint x: 908, startPoint y: 245, endPoint x: 727, endPoint y: 546, distance: 350.9
click at [727, 546] on div "Notes Note Type Compliance Clear Compliance General Note Type" at bounding box center [461, 506] width 550 height 165
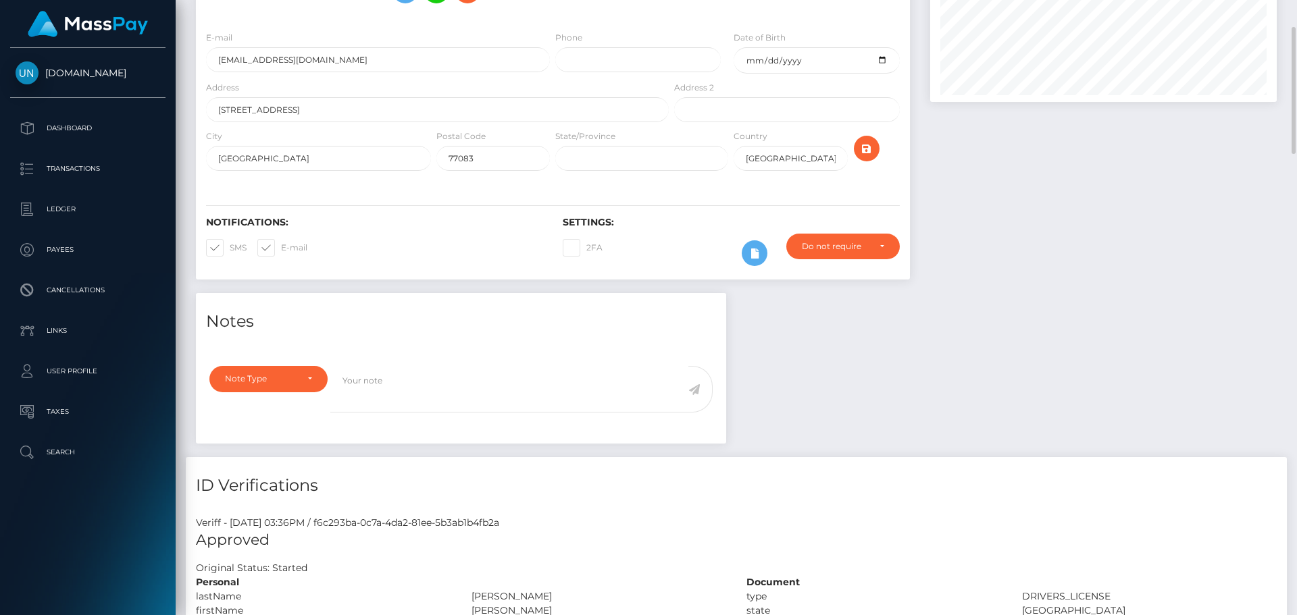
scroll to position [0, 0]
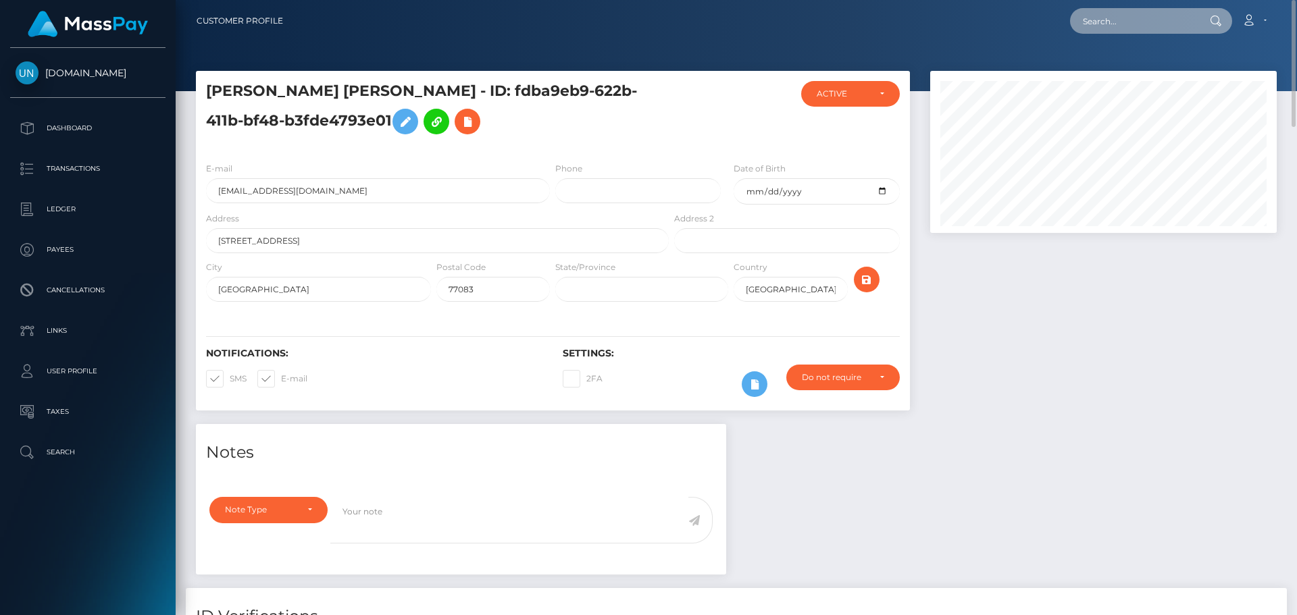
click at [1109, 23] on input "text" at bounding box center [1133, 21] width 127 height 26
paste input "[EMAIL_ADDRESS][DOMAIN_NAME]"
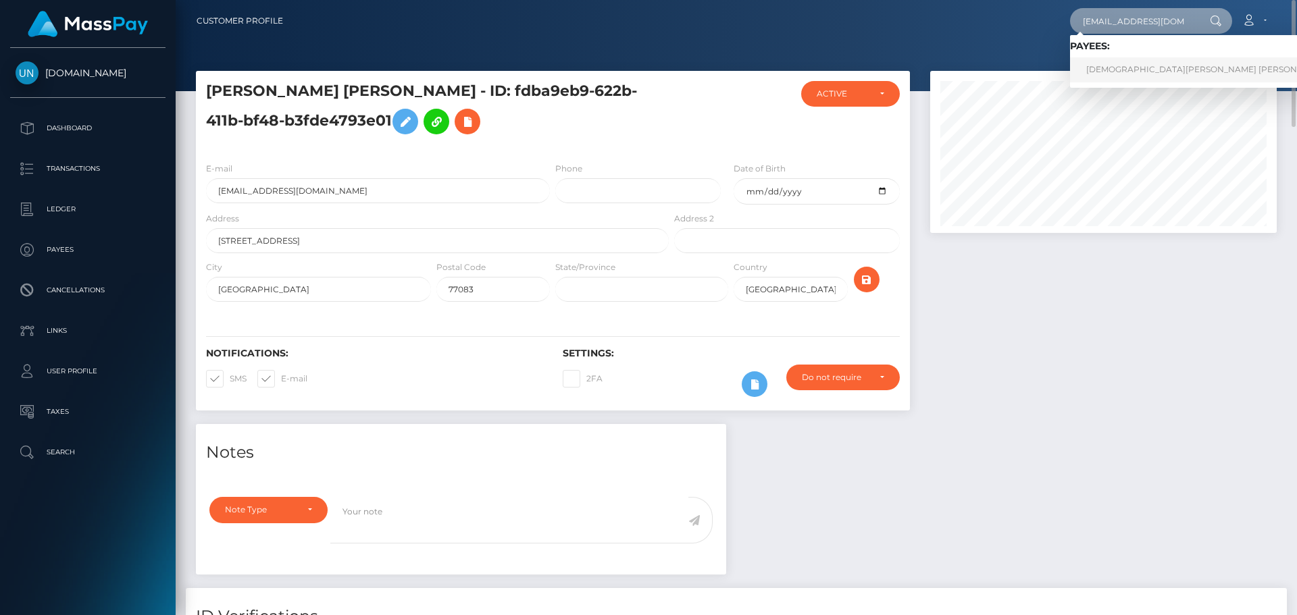
type input "[EMAIL_ADDRESS][DOMAIN_NAME]"
click at [1142, 58] on link "[DEMOGRAPHIC_DATA][PERSON_NAME] [PERSON_NAME]" at bounding box center [1208, 69] width 276 height 25
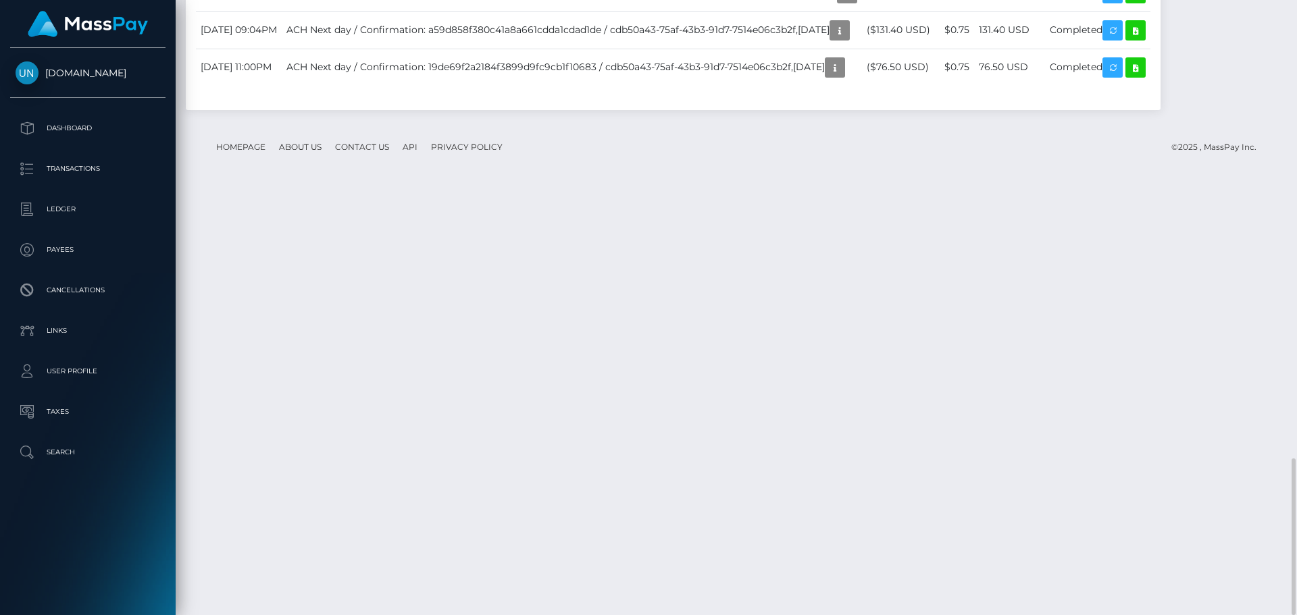
scroll to position [2047, 0]
